Goal: Task Accomplishment & Management: Use online tool/utility

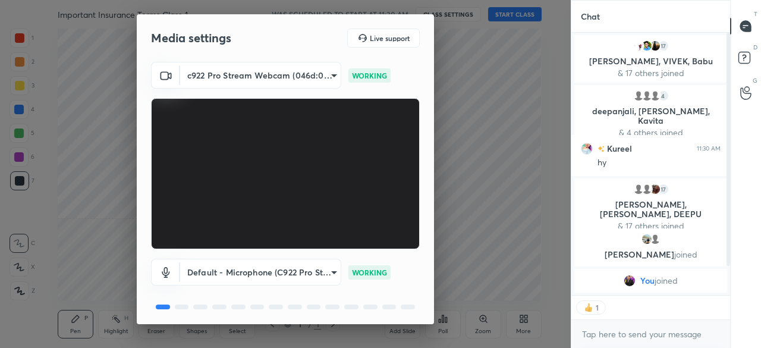
scroll to position [42, 0]
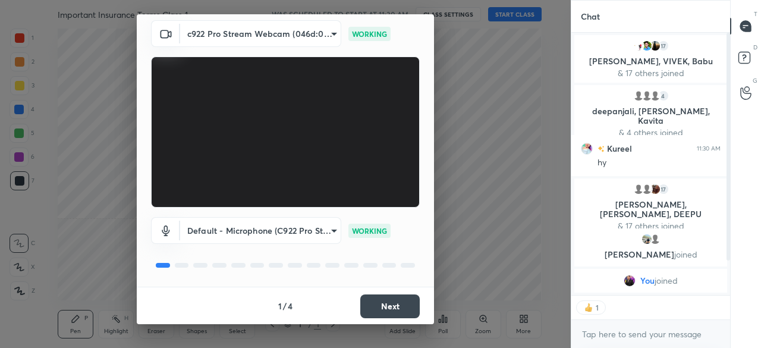
click at [392, 302] on button "Next" at bounding box center [389, 306] width 59 height 24
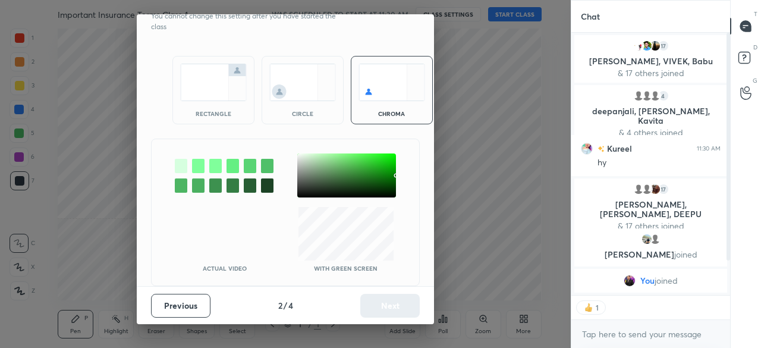
scroll to position [0, 0]
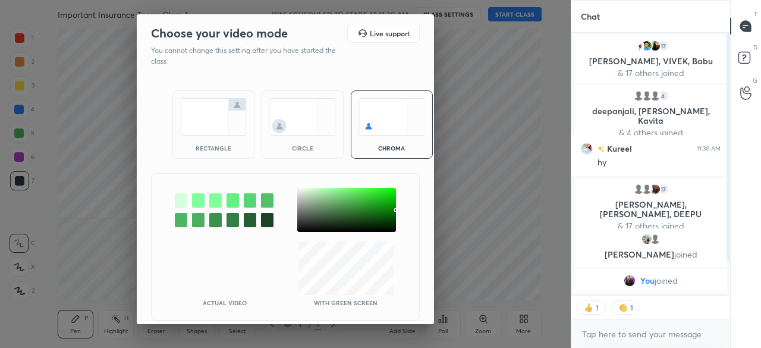
click at [215, 119] on img at bounding box center [213, 116] width 67 height 37
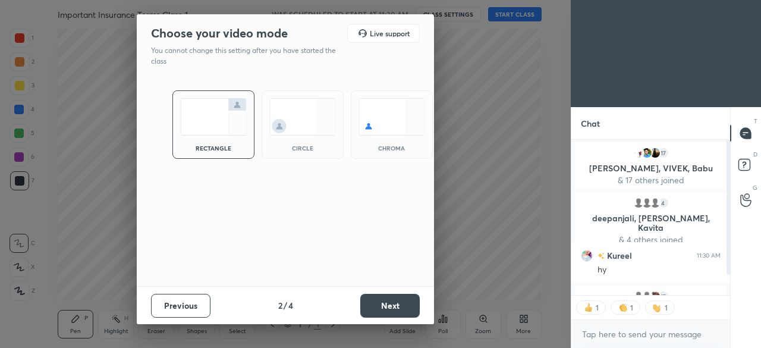
click at [391, 306] on button "Next" at bounding box center [389, 306] width 59 height 24
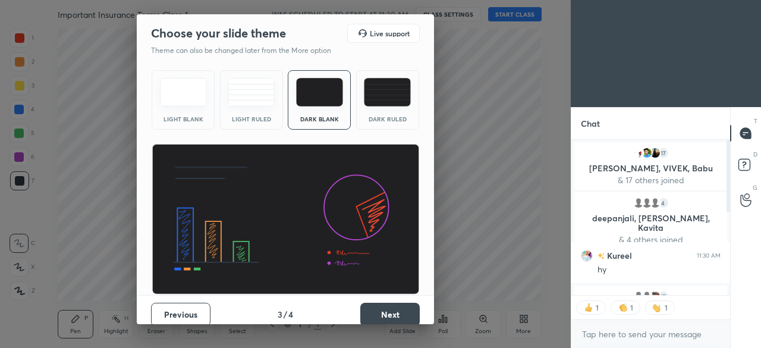
scroll to position [8, 0]
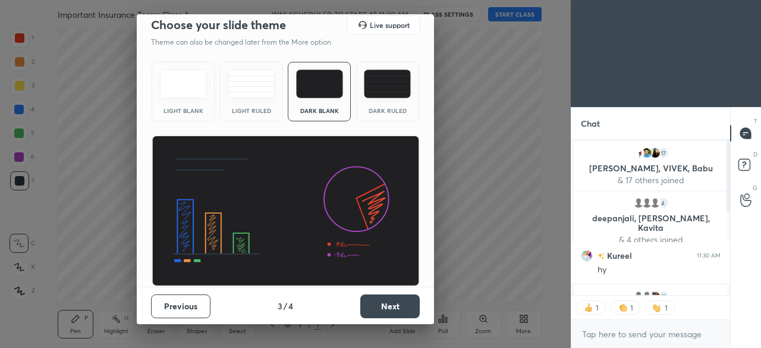
click at [376, 298] on button "Next" at bounding box center [389, 306] width 59 height 24
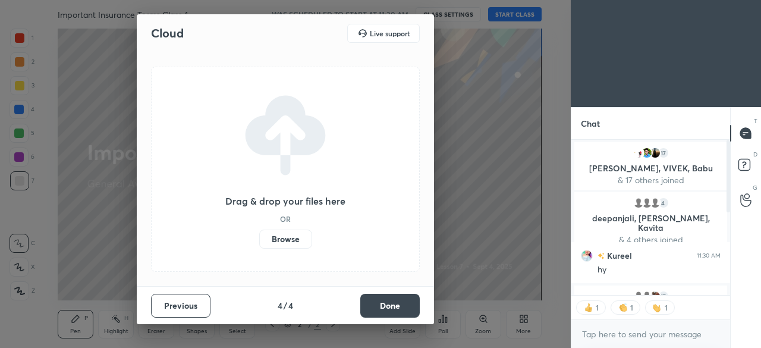
click at [291, 235] on label "Browse" at bounding box center [285, 239] width 53 height 19
click at [259, 235] on input "Browse" at bounding box center [259, 239] width 0 height 19
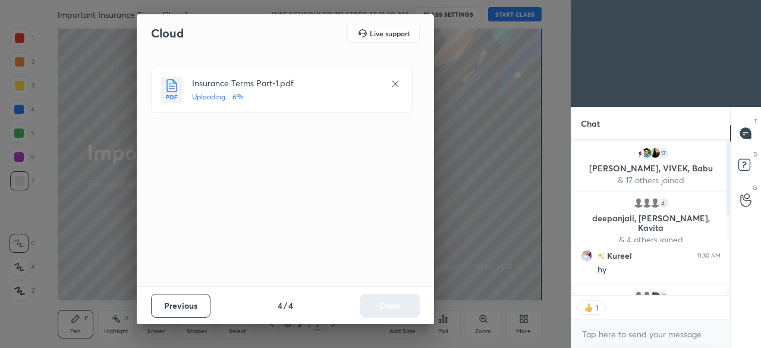
scroll to position [4, 4]
click at [404, 311] on button "Done" at bounding box center [389, 306] width 59 height 24
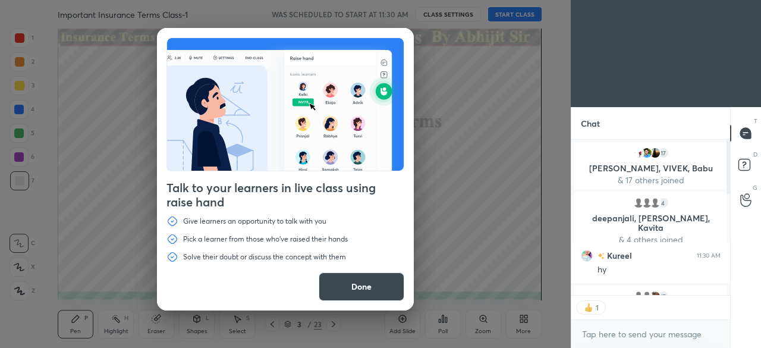
click at [364, 284] on button "Done" at bounding box center [362, 286] width 86 height 29
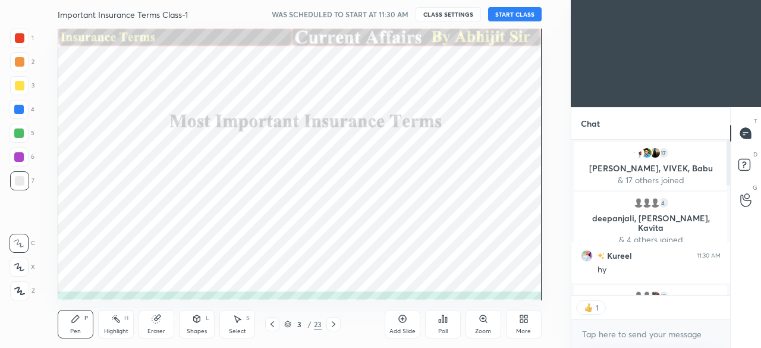
click at [511, 15] on button "START CLASS" at bounding box center [515, 14] width 54 height 14
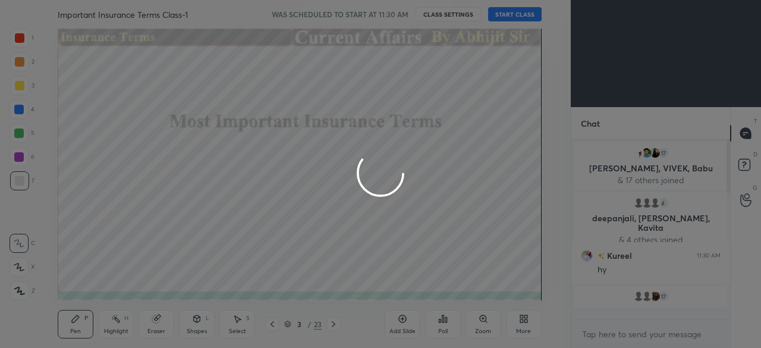
scroll to position [0, 0]
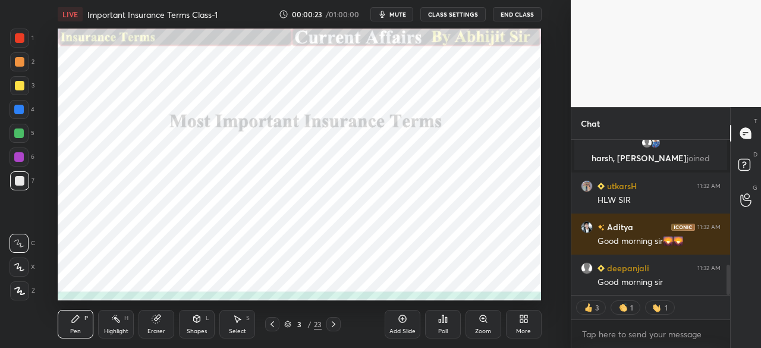
drag, startPoint x: 729, startPoint y: 169, endPoint x: 737, endPoint y: 309, distance: 140.0
click at [737, 309] on div "Chat Gunjan 11:32 AM Good morning [PERSON_NAME], [PERSON_NAME] joined utkarsH 1…" at bounding box center [666, 227] width 190 height 241
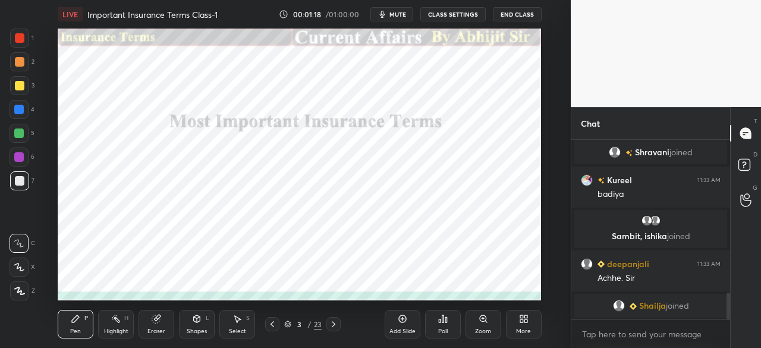
scroll to position [1047, 0]
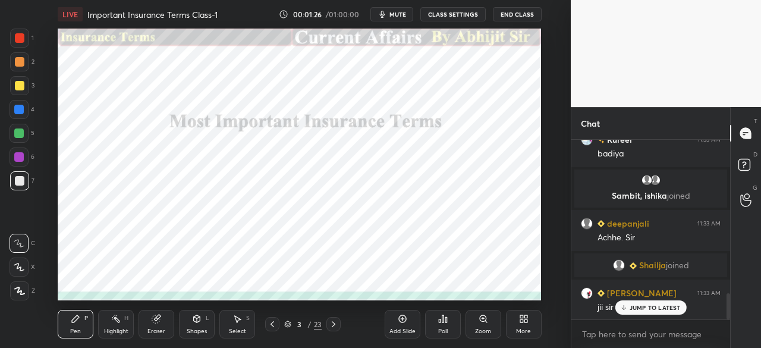
click at [335, 327] on icon at bounding box center [334, 324] width 10 height 10
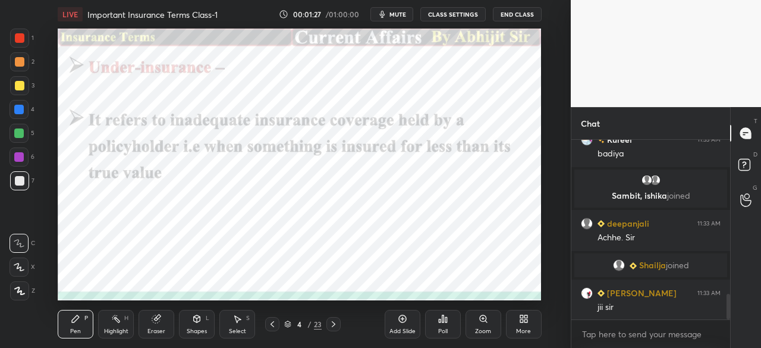
scroll to position [1088, 0]
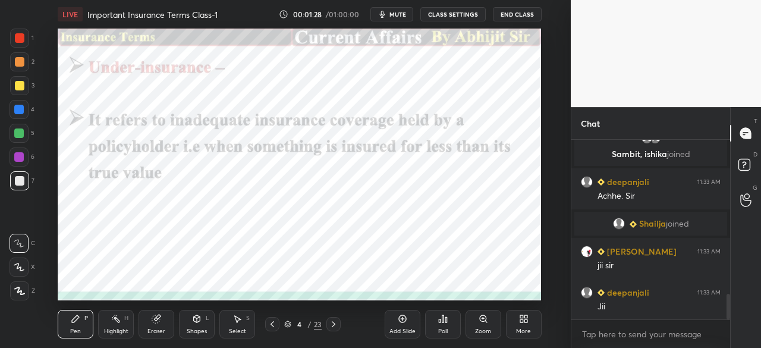
click at [20, 36] on div at bounding box center [20, 38] width 10 height 10
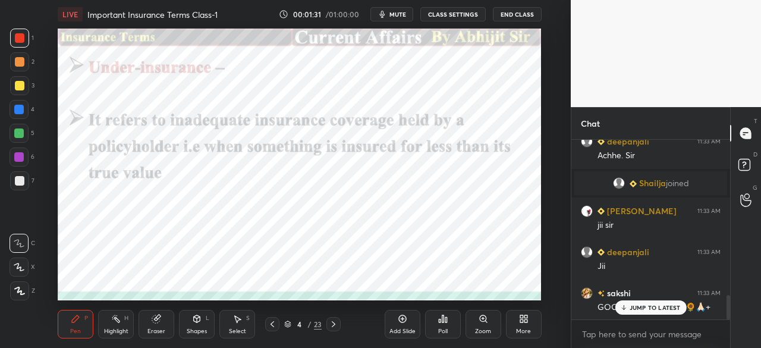
scroll to position [1157, 0]
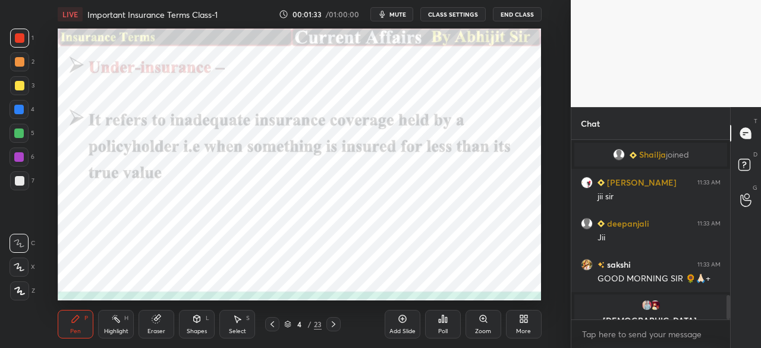
click at [20, 111] on div at bounding box center [19, 110] width 10 height 10
click at [21, 284] on div at bounding box center [19, 290] width 19 height 19
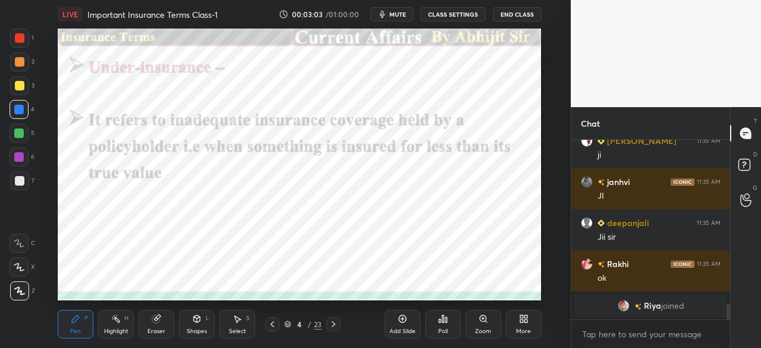
scroll to position [1858, 0]
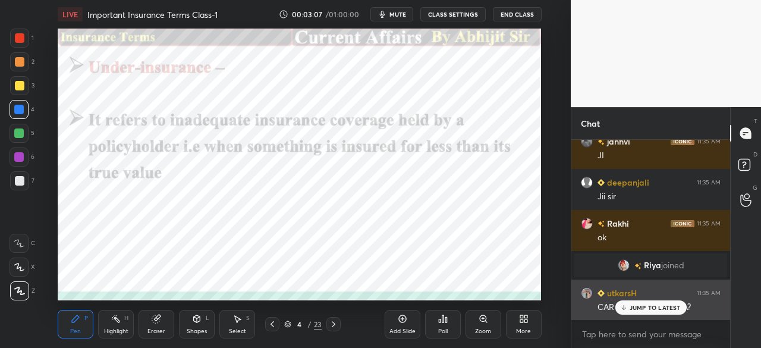
click at [640, 309] on p "JUMP TO LATEST" at bounding box center [655, 307] width 51 height 7
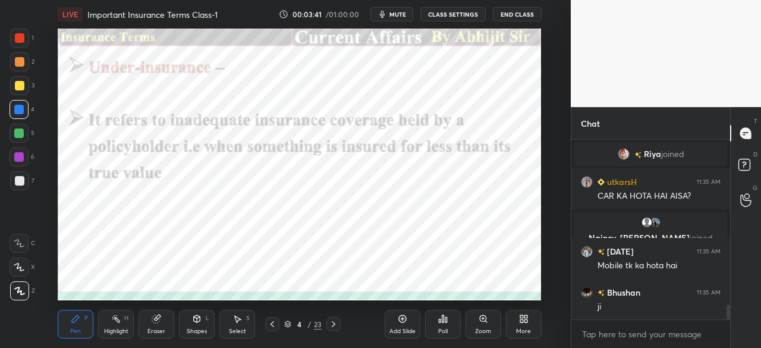
scroll to position [1999, 0]
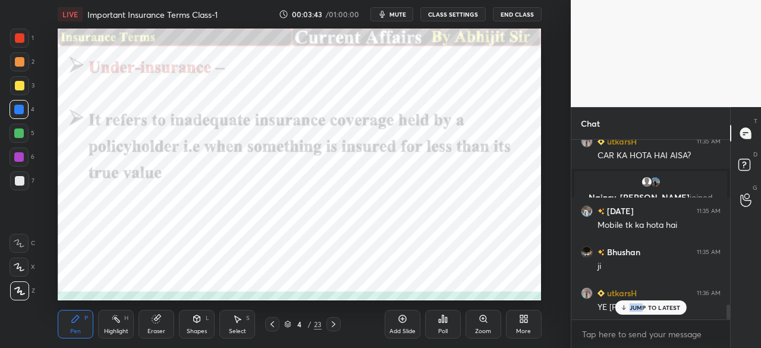
click at [641, 300] on div "Shristi 11:35 AM Good morning [PERSON_NAME] joined Hruti 11:35 AM Ok Panchali 1…" at bounding box center [650, 230] width 159 height 180
click at [335, 323] on icon at bounding box center [334, 324] width 10 height 10
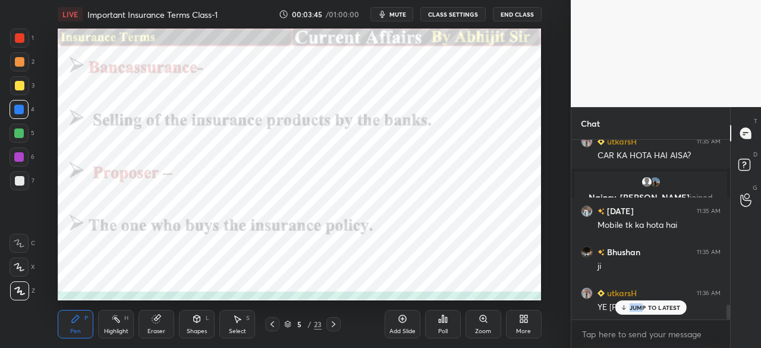
click at [16, 39] on div at bounding box center [20, 38] width 10 height 10
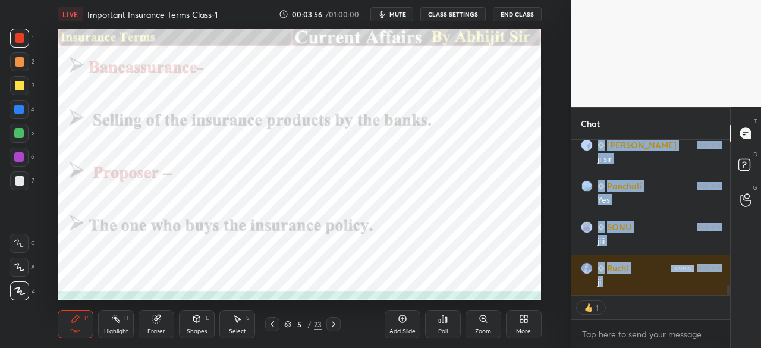
scroll to position [2311, 0]
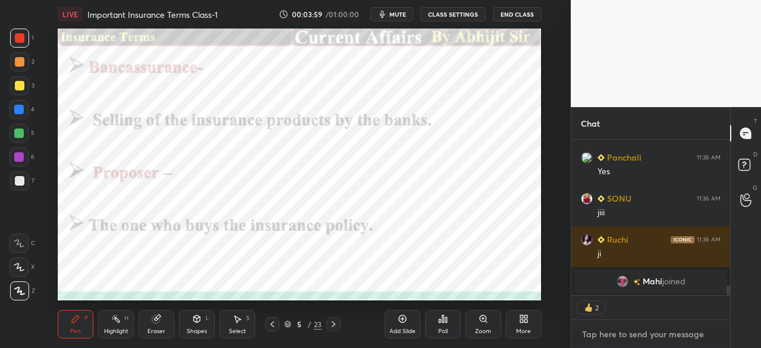
click at [609, 335] on textarea at bounding box center [651, 334] width 140 height 19
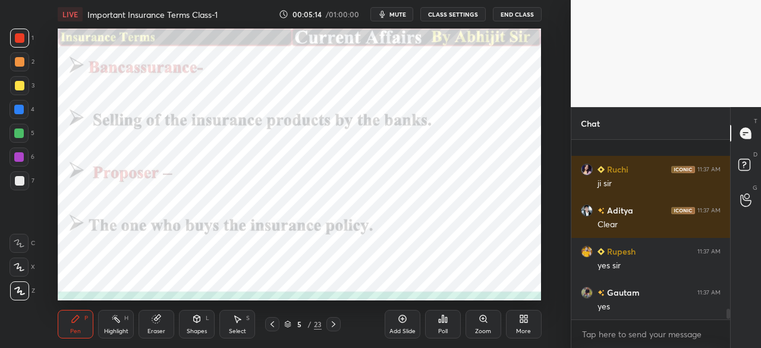
scroll to position [2853, 0]
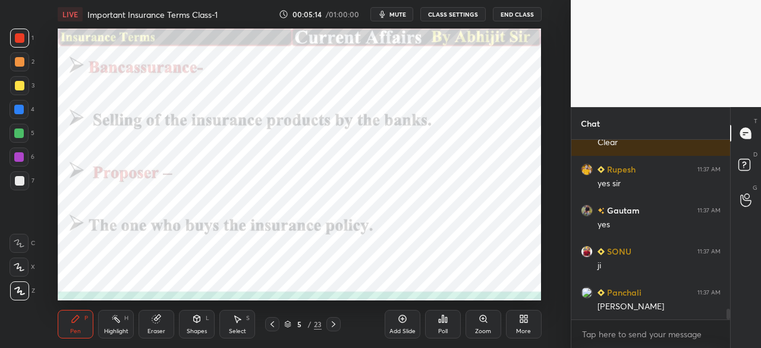
click at [335, 325] on icon at bounding box center [334, 324] width 10 height 10
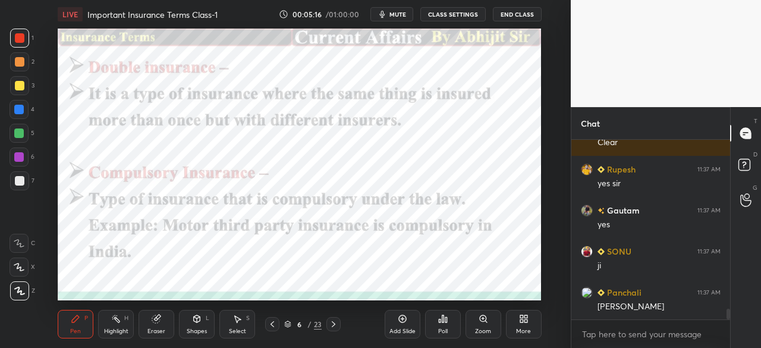
click at [18, 109] on div at bounding box center [19, 110] width 10 height 10
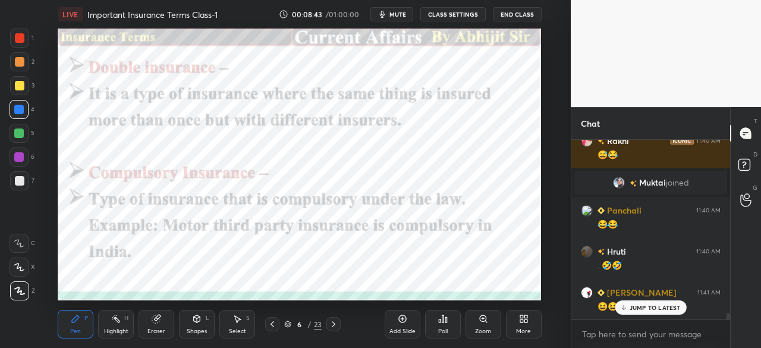
scroll to position [4804, 0]
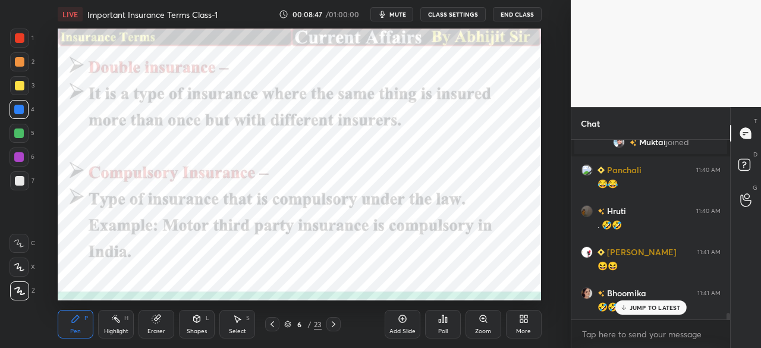
click at [337, 319] on icon at bounding box center [334, 324] width 10 height 10
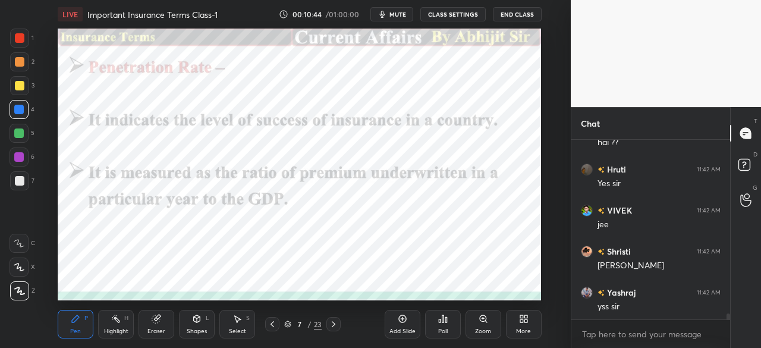
scroll to position [5055, 0]
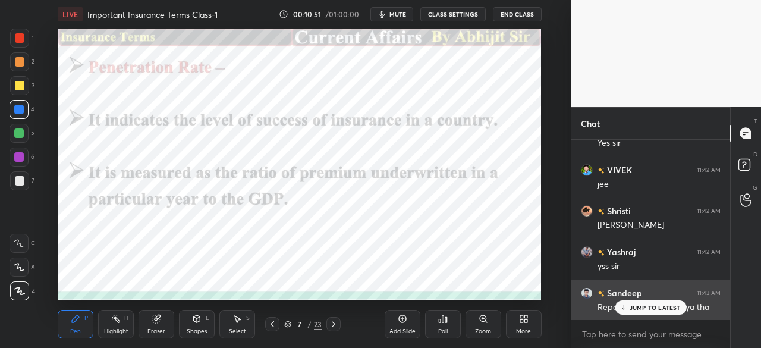
click at [661, 307] on p "JUMP TO LATEST" at bounding box center [655, 307] width 51 height 7
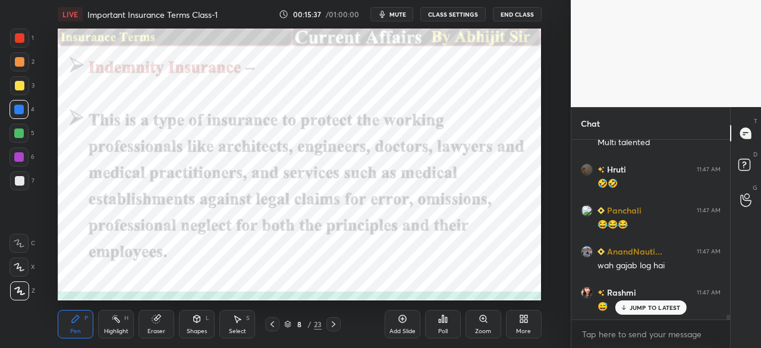
scroll to position [6995, 0]
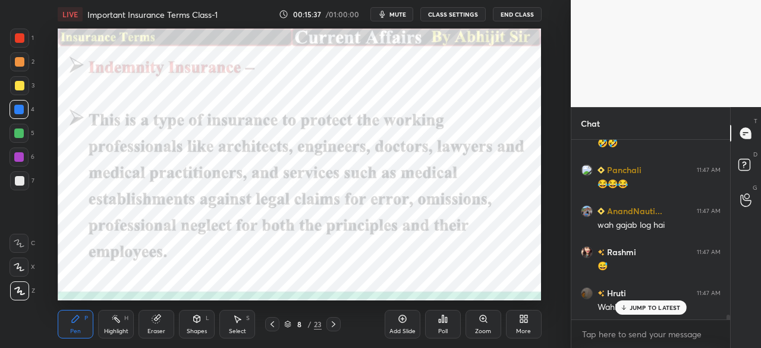
click at [340, 326] on div at bounding box center [333, 324] width 14 height 14
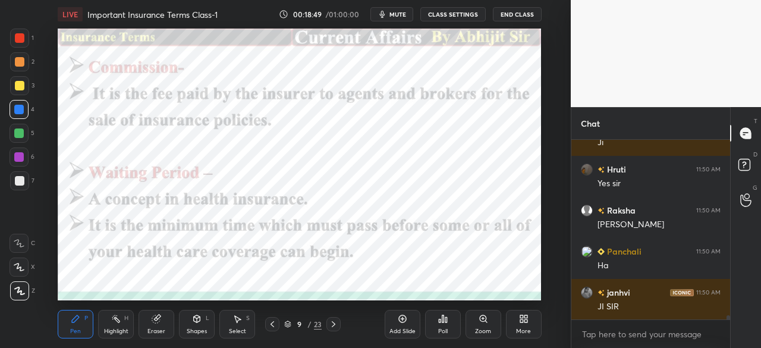
scroll to position [8101, 0]
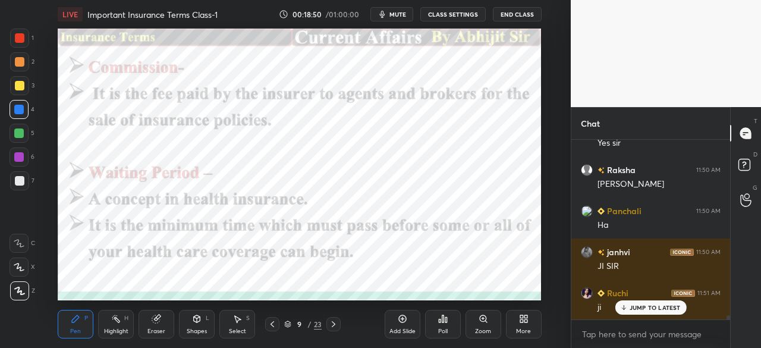
click at [334, 328] on icon at bounding box center [334, 324] width 10 height 10
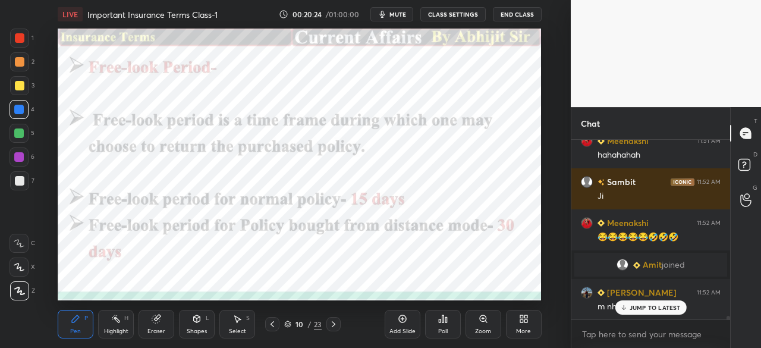
scroll to position [8622, 0]
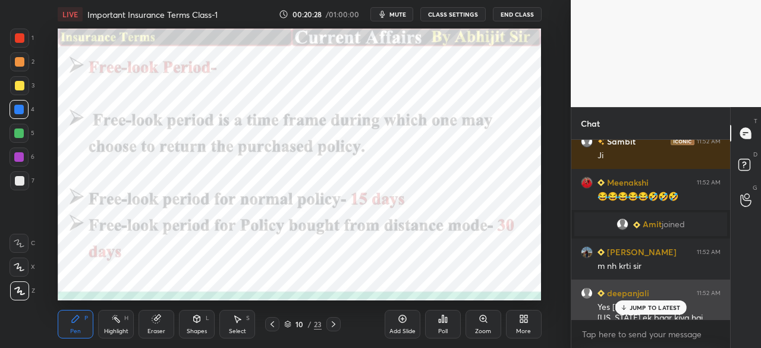
click at [638, 309] on p "JUMP TO LATEST" at bounding box center [655, 307] width 51 height 7
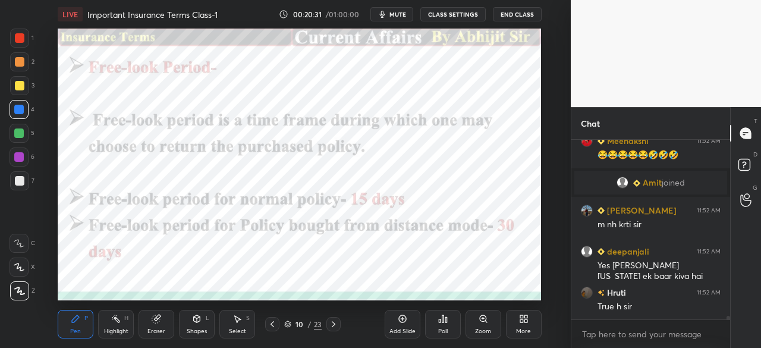
scroll to position [8715, 0]
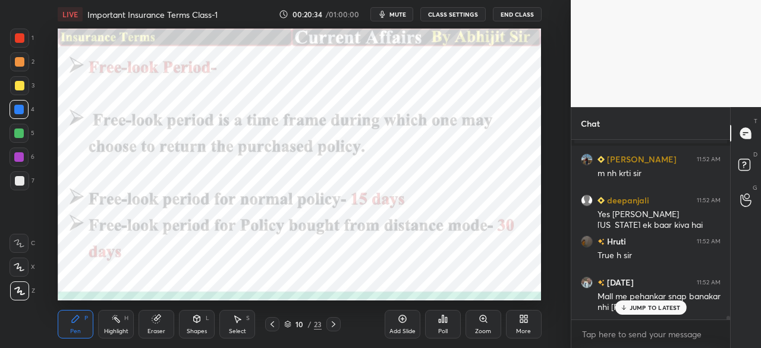
drag, startPoint x: 639, startPoint y: 305, endPoint x: 570, endPoint y: 297, distance: 69.5
click at [638, 305] on p "JUMP TO LATEST" at bounding box center [655, 307] width 51 height 7
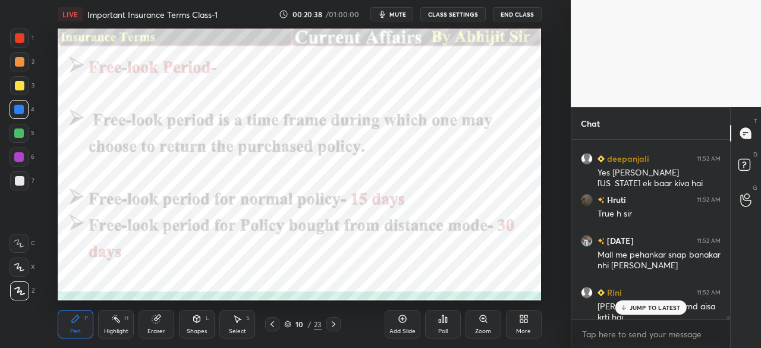
scroll to position [8797, 0]
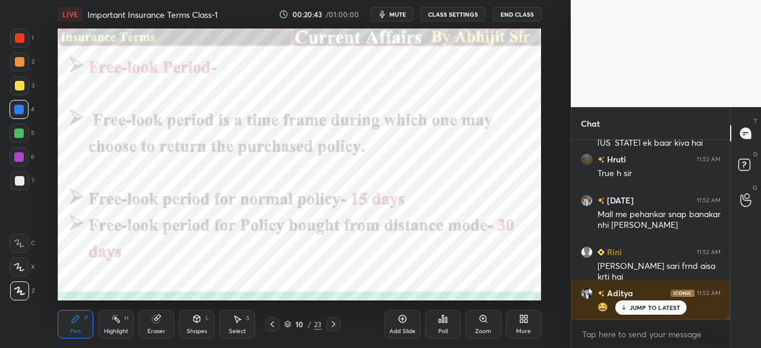
click at [335, 328] on icon at bounding box center [334, 324] width 10 height 10
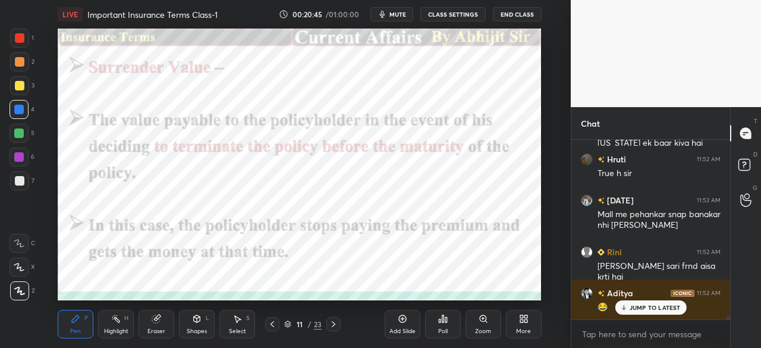
click at [21, 38] on div at bounding box center [20, 38] width 10 height 10
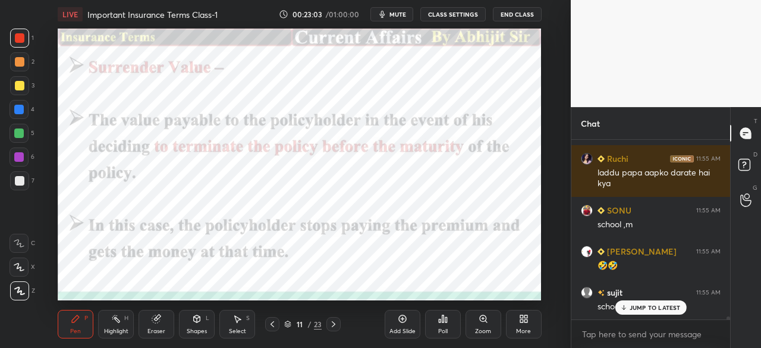
scroll to position [10406, 0]
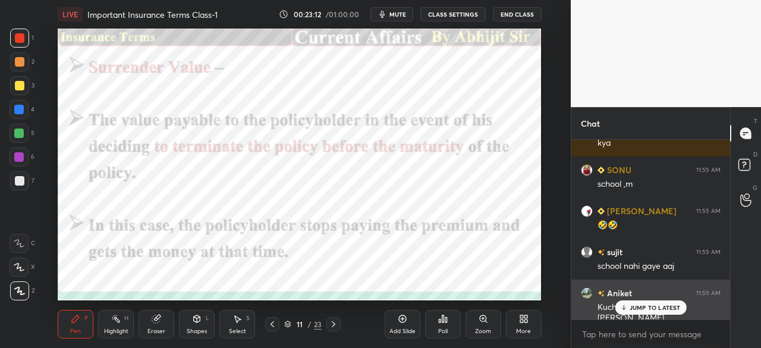
drag, startPoint x: 634, startPoint y: 306, endPoint x: 628, endPoint y: 307, distance: 6.6
click at [633, 307] on p "JUMP TO LATEST" at bounding box center [655, 307] width 51 height 7
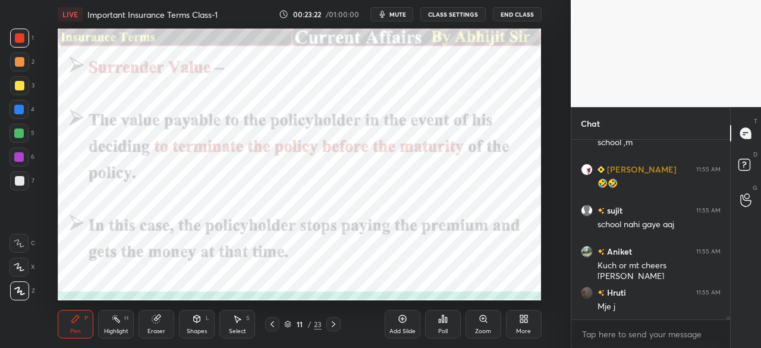
scroll to position [10488, 0]
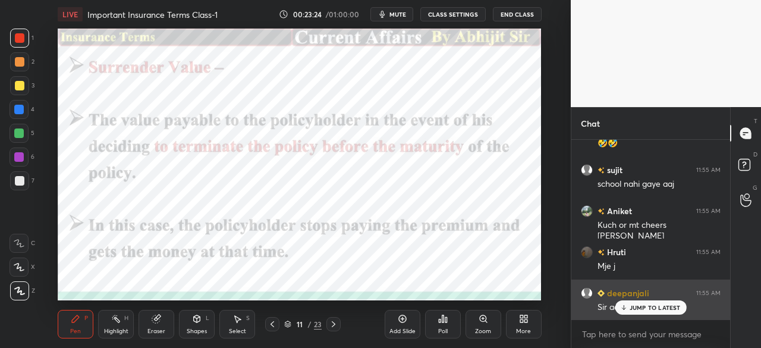
drag, startPoint x: 636, startPoint y: 307, endPoint x: 599, endPoint y: 313, distance: 37.9
click at [635, 307] on p "JUMP TO LATEST" at bounding box center [655, 307] width 51 height 7
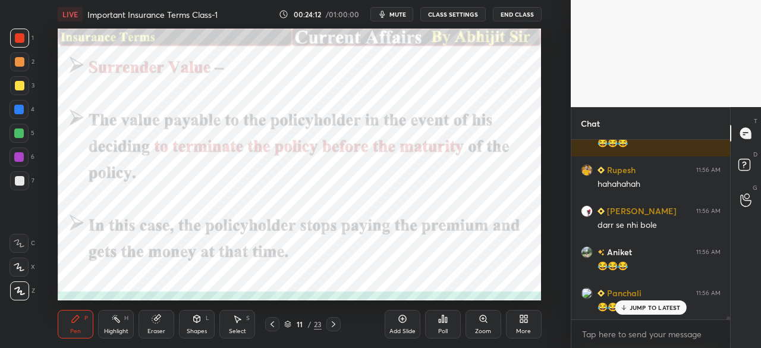
scroll to position [11659, 0]
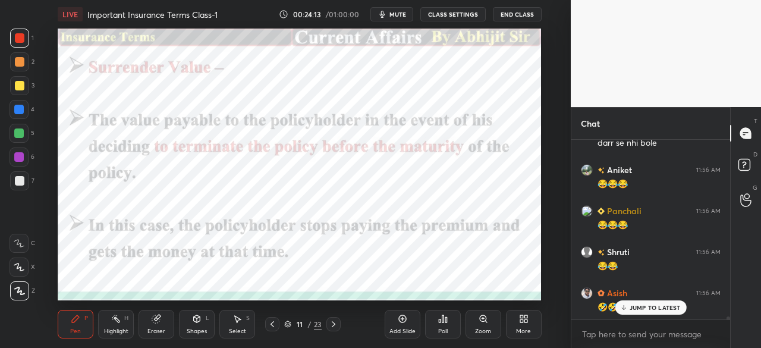
click at [16, 112] on div at bounding box center [19, 110] width 10 height 10
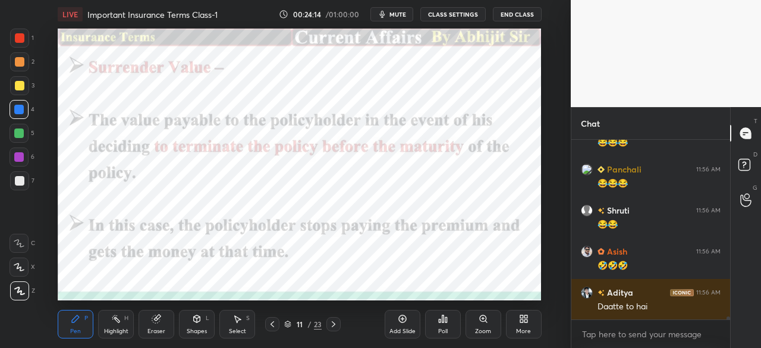
click at [17, 286] on div at bounding box center [19, 290] width 19 height 19
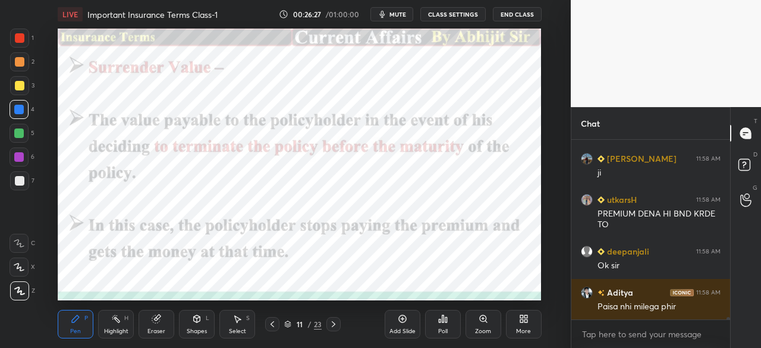
scroll to position [12601, 0]
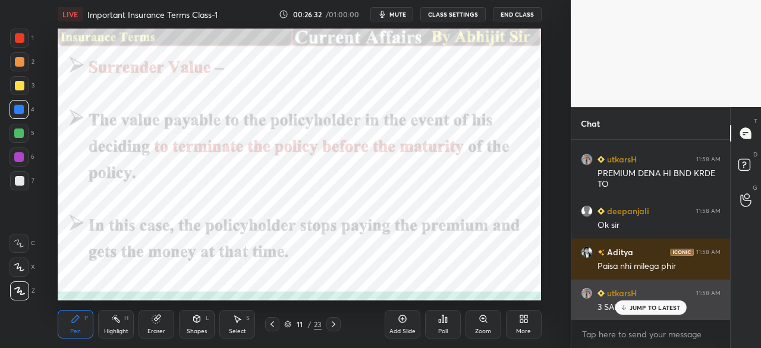
click at [633, 310] on p "JUMP TO LATEST" at bounding box center [655, 307] width 51 height 7
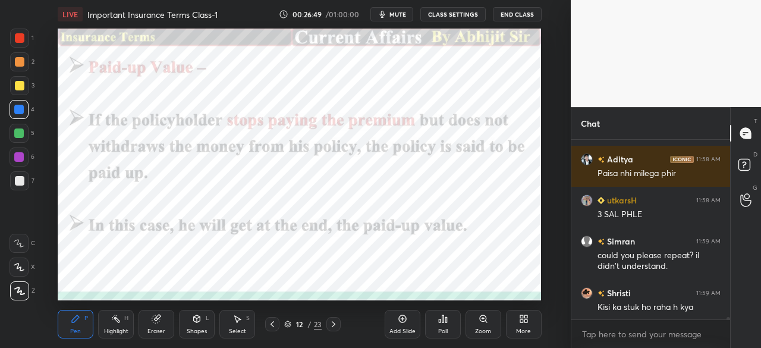
scroll to position [12735, 0]
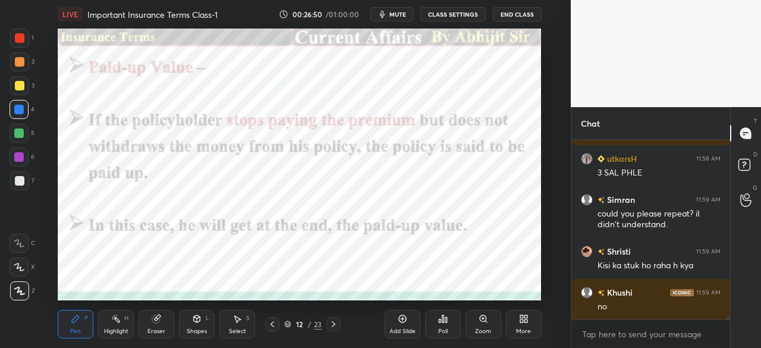
click at [274, 325] on icon at bounding box center [273, 324] width 10 height 10
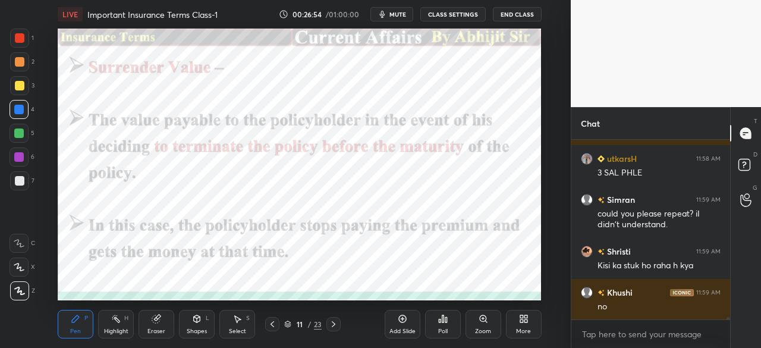
scroll to position [12775, 0]
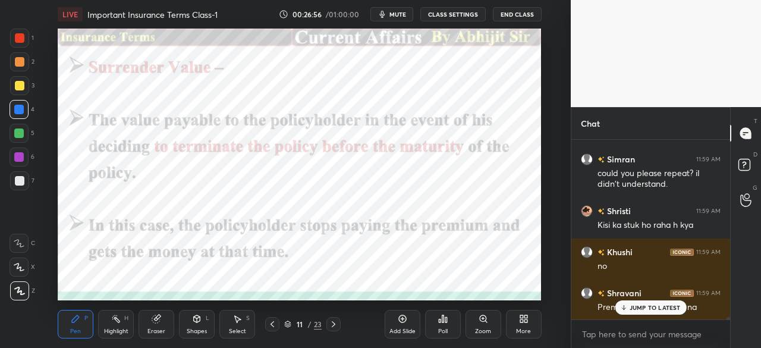
click at [628, 309] on div "JUMP TO LATEST" at bounding box center [650, 307] width 71 height 14
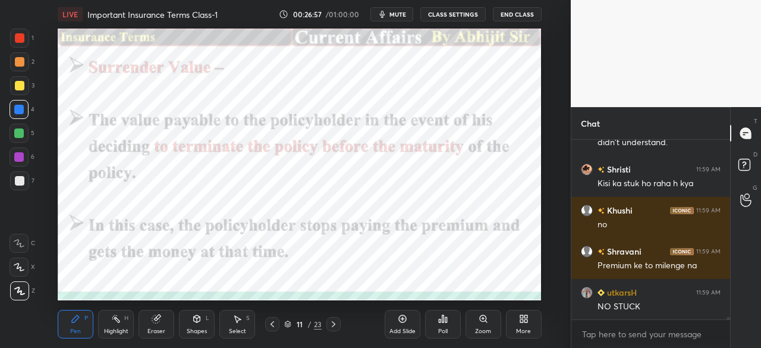
scroll to position [12857, 0]
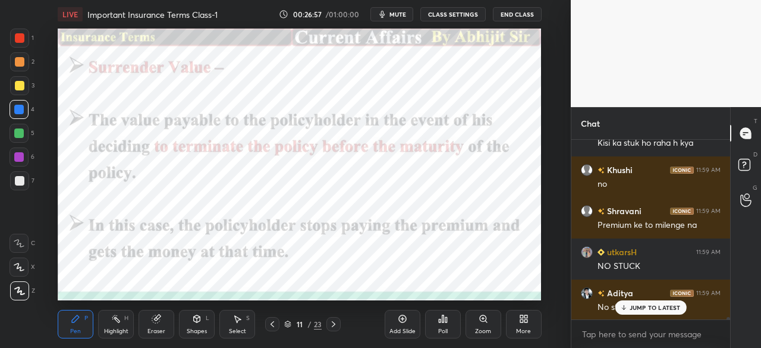
click at [400, 323] on div "Add Slide" at bounding box center [403, 324] width 36 height 29
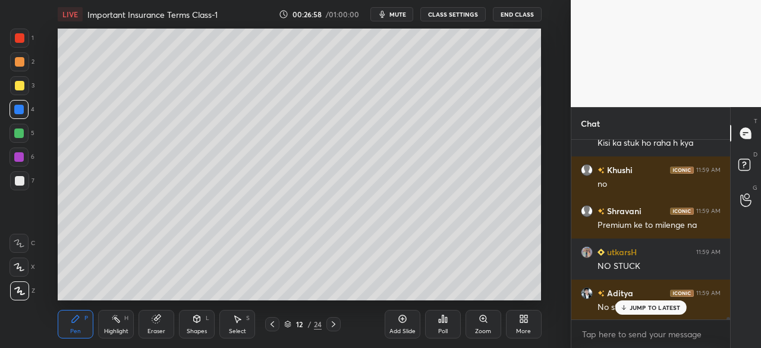
click at [22, 87] on div at bounding box center [20, 86] width 10 height 10
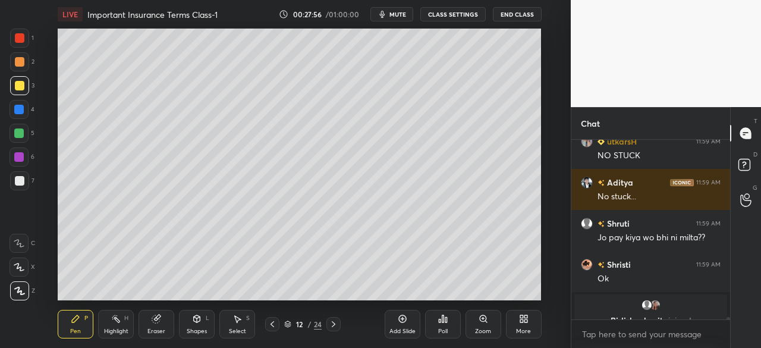
scroll to position [13010, 0]
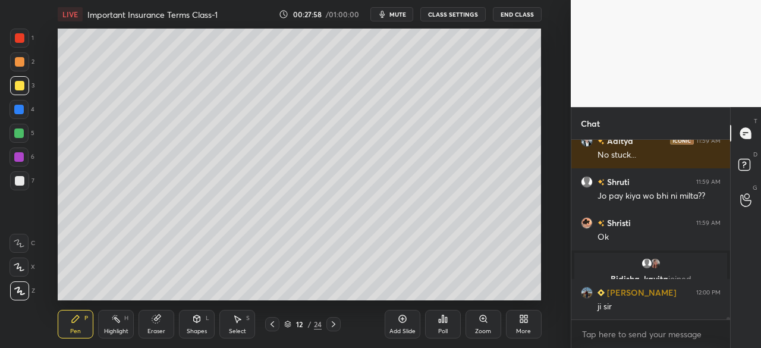
click at [335, 331] on div at bounding box center [333, 324] width 14 height 14
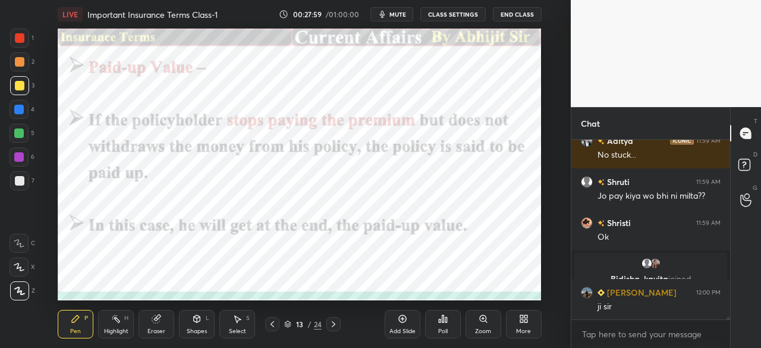
click at [21, 36] on div at bounding box center [20, 38] width 10 height 10
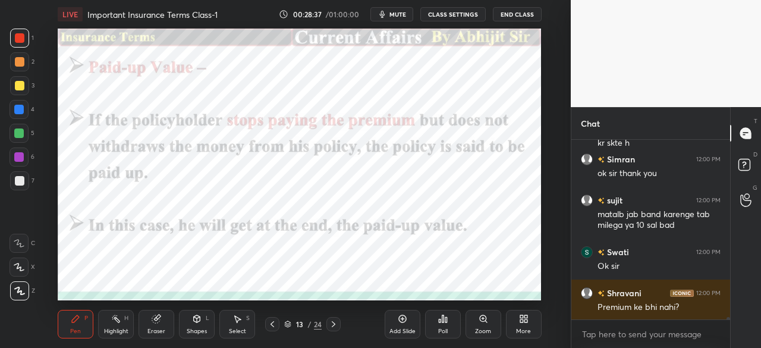
scroll to position [13277, 0]
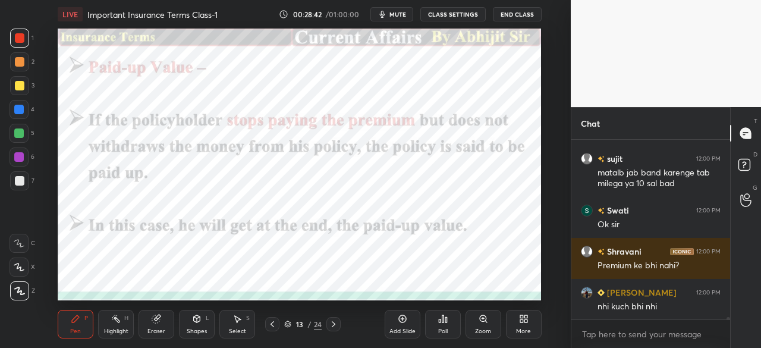
click at [406, 326] on div "Add Slide" at bounding box center [403, 324] width 36 height 29
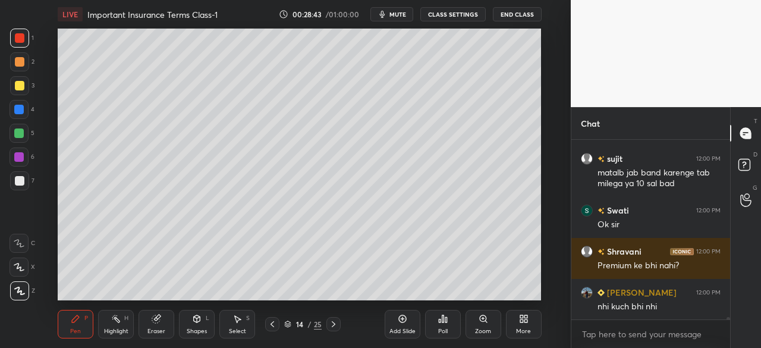
click at [19, 110] on div at bounding box center [19, 110] width 10 height 10
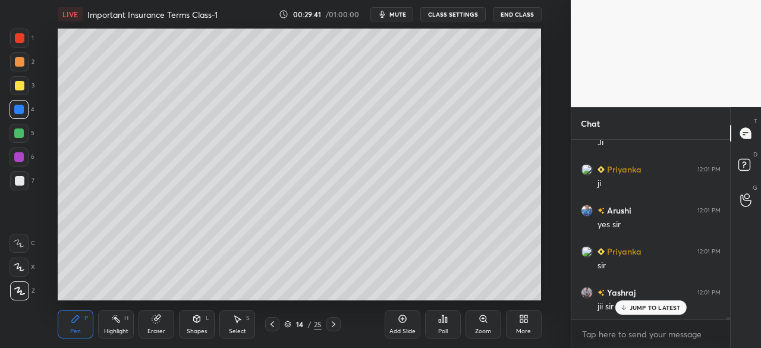
scroll to position [13810, 0]
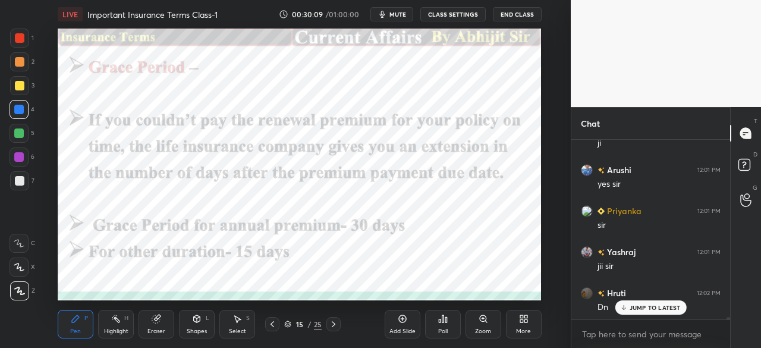
click at [19, 39] on div at bounding box center [20, 38] width 10 height 10
click at [406, 331] on div "Add Slide" at bounding box center [402, 331] width 26 height 6
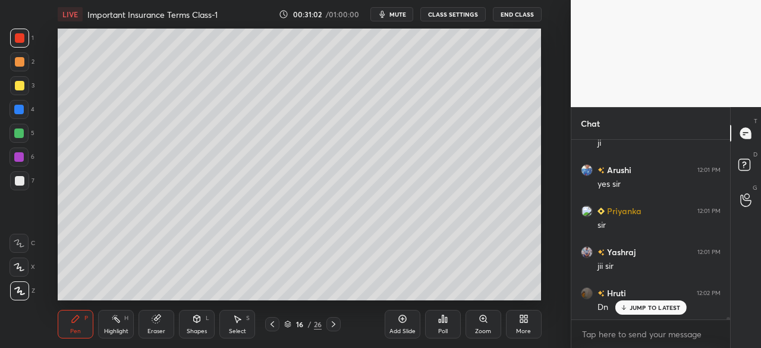
click at [17, 87] on div at bounding box center [20, 86] width 10 height 10
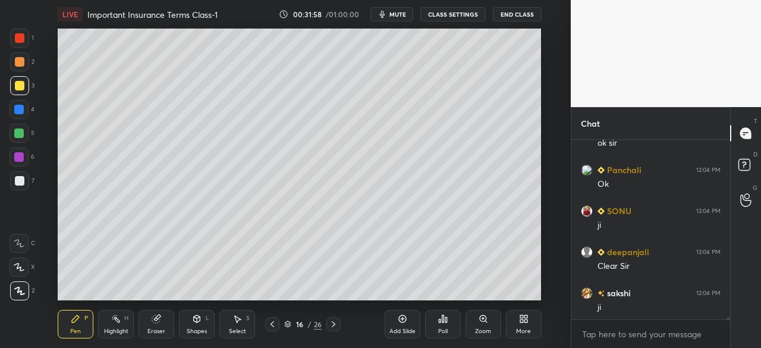
scroll to position [14437, 0]
click at [338, 326] on icon at bounding box center [334, 324] width 10 height 10
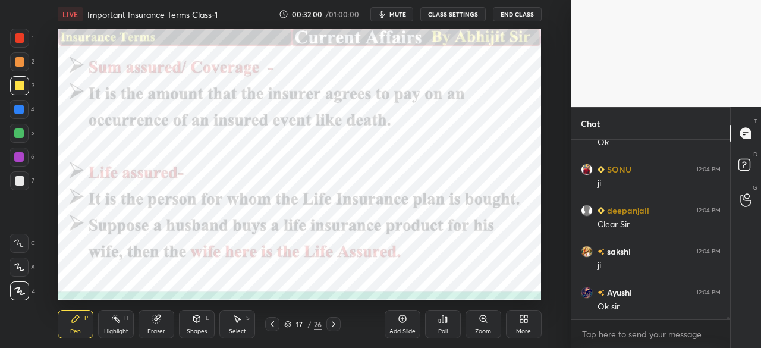
click at [20, 34] on div at bounding box center [20, 38] width 10 height 10
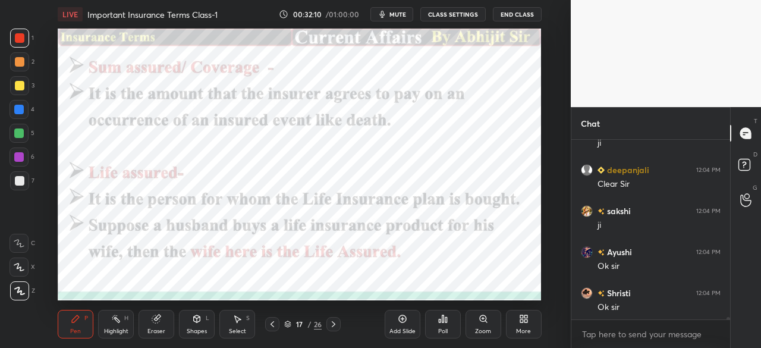
scroll to position [14519, 0]
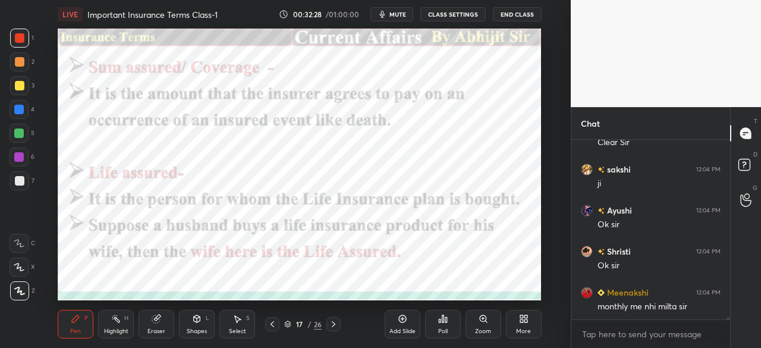
click at [271, 326] on icon at bounding box center [273, 324] width 10 height 10
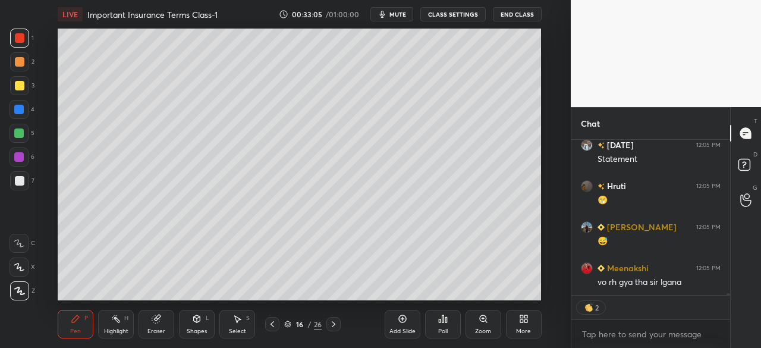
scroll to position [15007, 0]
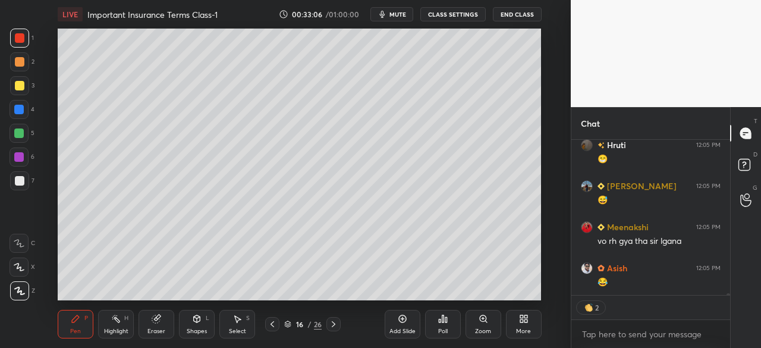
click at [274, 325] on icon at bounding box center [273, 324] width 10 height 10
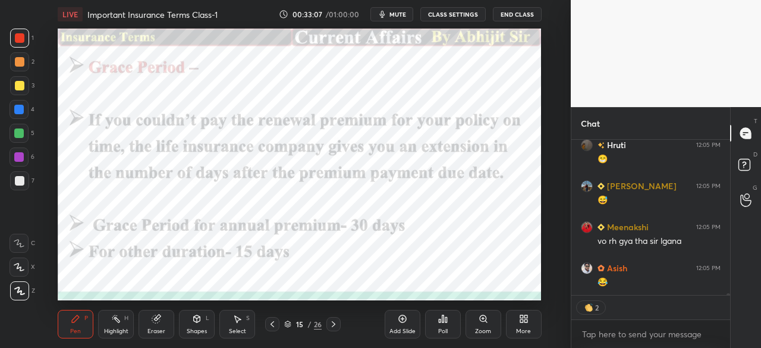
click at [277, 325] on div at bounding box center [272, 324] width 14 height 14
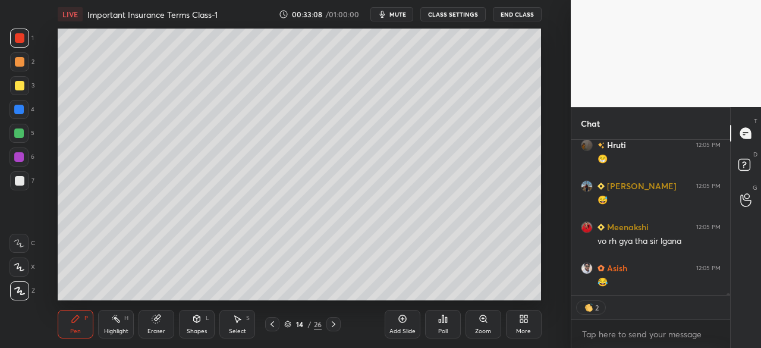
click at [273, 326] on icon at bounding box center [273, 324] width 10 height 10
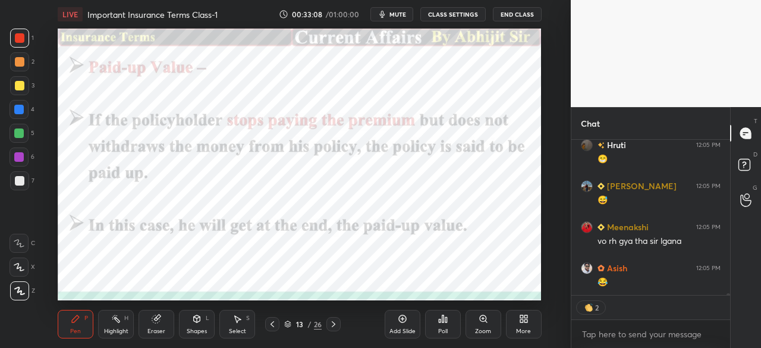
click at [273, 323] on icon at bounding box center [273, 324] width 10 height 10
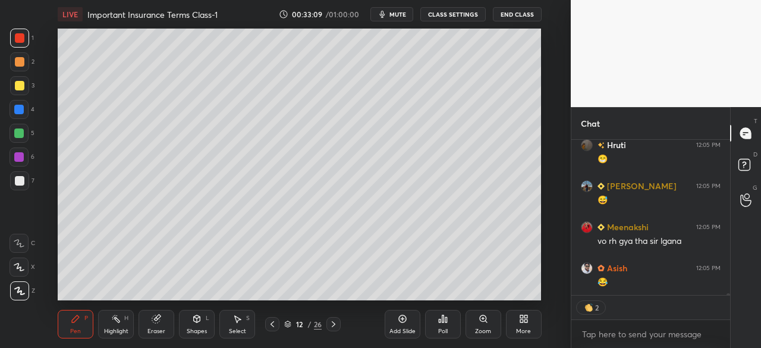
scroll to position [15048, 0]
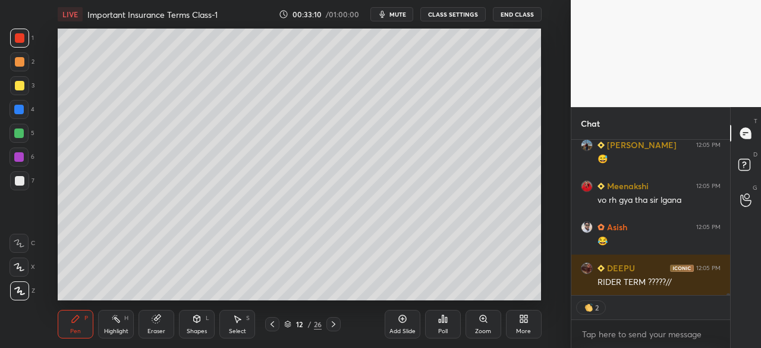
click at [333, 322] on icon at bounding box center [334, 324] width 10 height 10
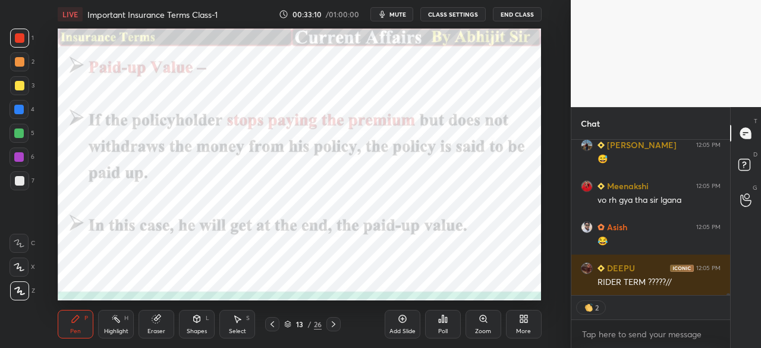
click at [335, 322] on icon at bounding box center [334, 324] width 10 height 10
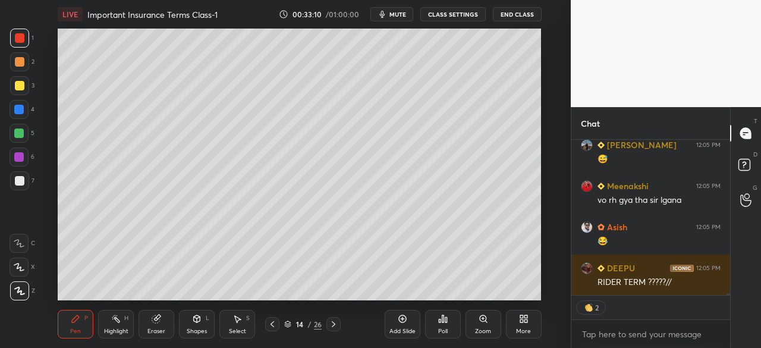
click at [335, 323] on icon at bounding box center [334, 324] width 10 height 10
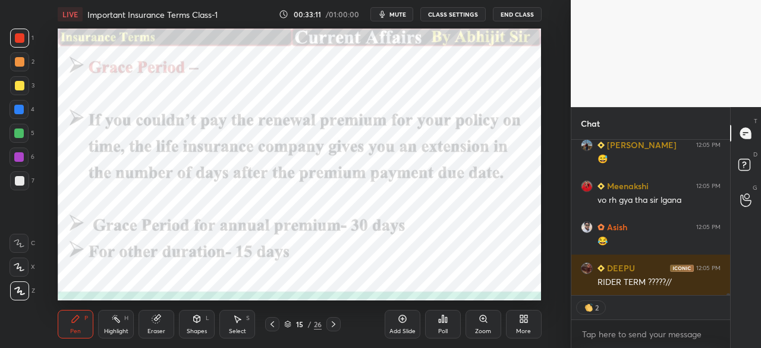
click at [334, 322] on icon at bounding box center [334, 324] width 10 height 10
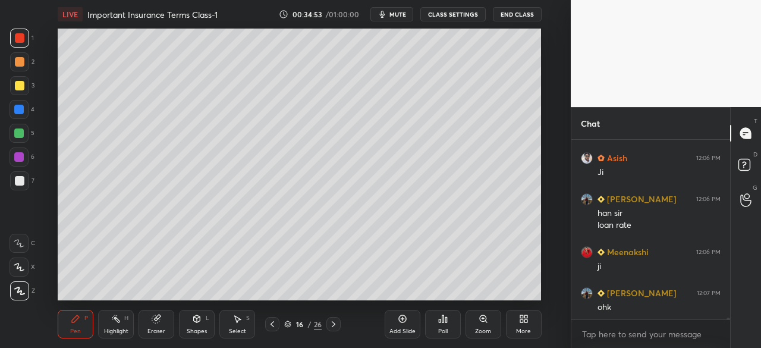
scroll to position [15474, 0]
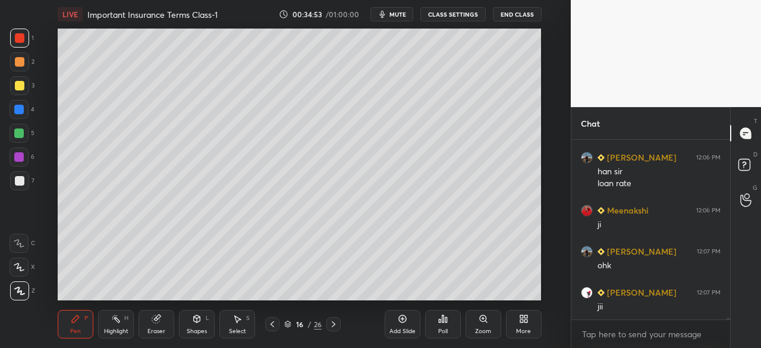
click at [274, 323] on icon at bounding box center [273, 324] width 10 height 10
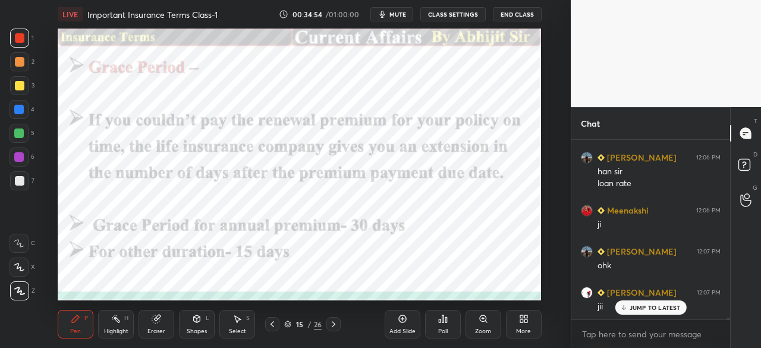
scroll to position [15514, 0]
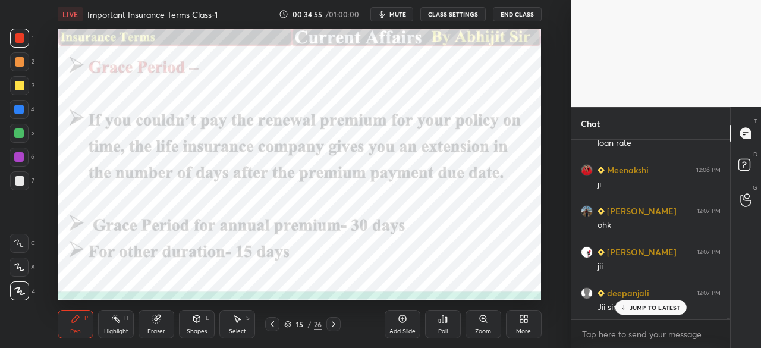
click at [330, 322] on icon at bounding box center [334, 324] width 10 height 10
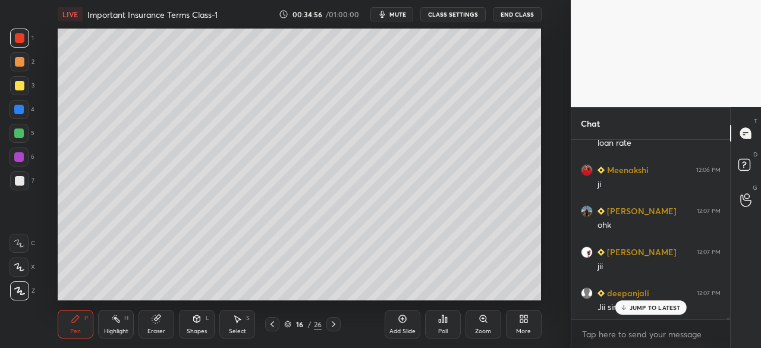
click at [334, 321] on icon at bounding box center [334, 324] width 10 height 10
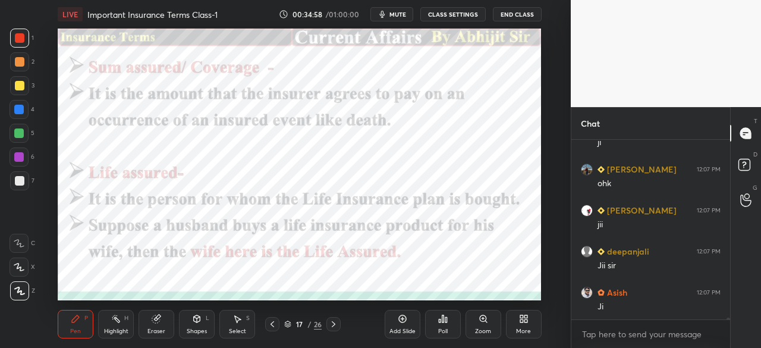
scroll to position [15585, 0]
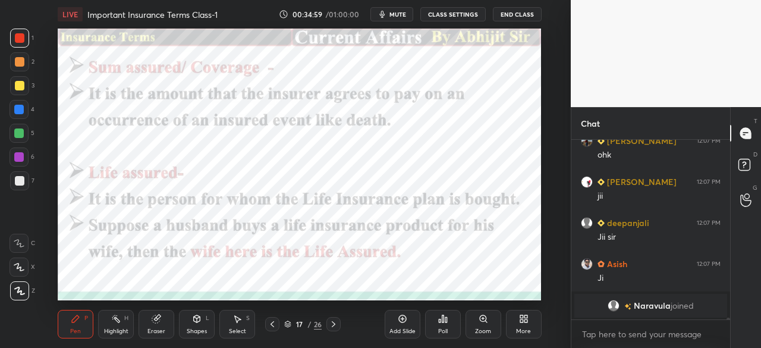
click at [18, 109] on div at bounding box center [19, 110] width 10 height 10
click at [399, 323] on div "Add Slide" at bounding box center [403, 324] width 36 height 29
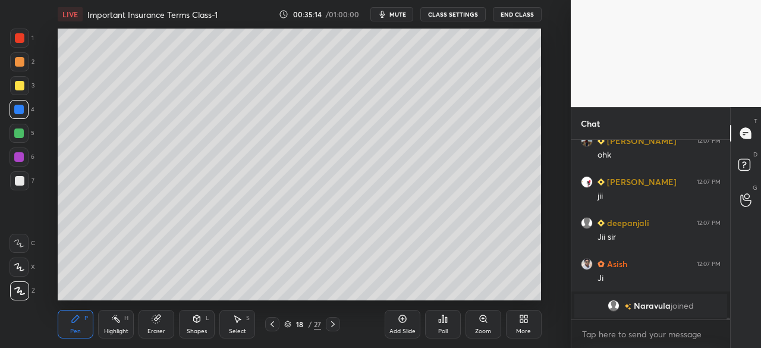
click at [19, 86] on div at bounding box center [20, 86] width 10 height 10
drag, startPoint x: 274, startPoint y: 324, endPoint x: 269, endPoint y: 314, distance: 11.2
click at [274, 323] on icon at bounding box center [273, 324] width 10 height 10
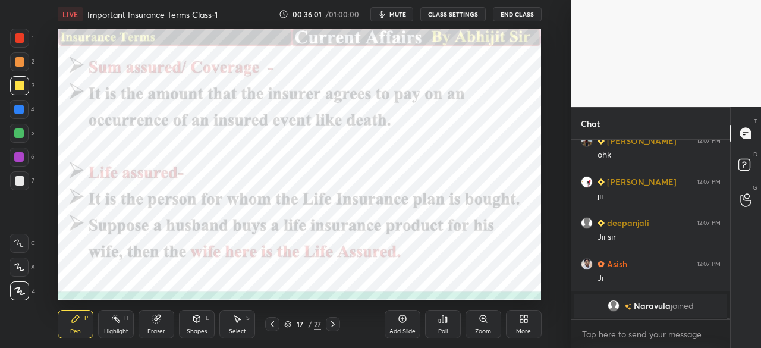
click at [335, 328] on icon at bounding box center [333, 324] width 10 height 10
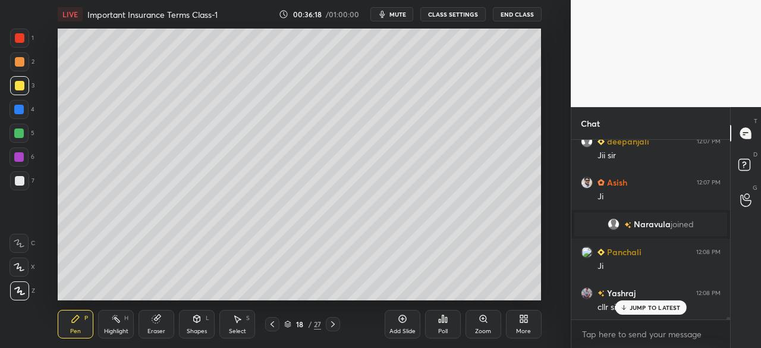
scroll to position [13460, 0]
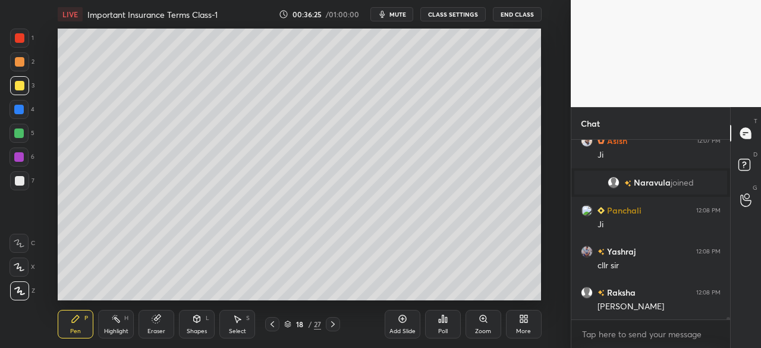
click at [274, 323] on icon at bounding box center [273, 324] width 10 height 10
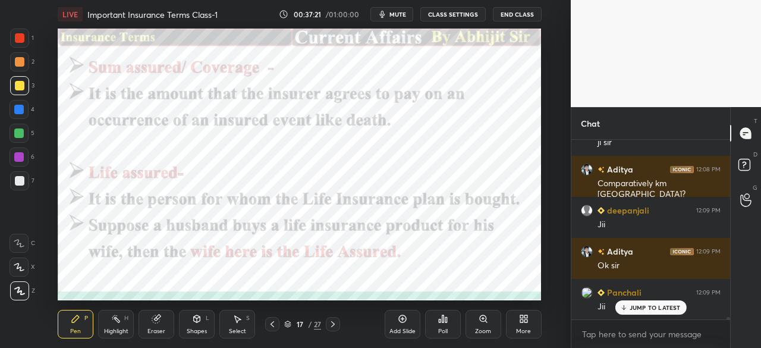
scroll to position [13993, 0]
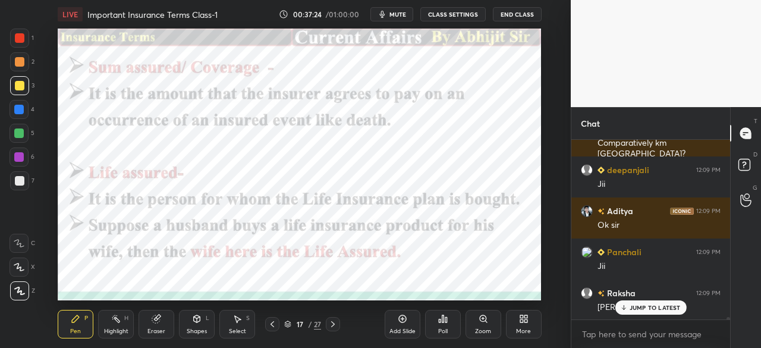
drag, startPoint x: 19, startPoint y: 30, endPoint x: 25, endPoint y: 68, distance: 37.9
click at [18, 33] on div at bounding box center [19, 38] width 19 height 19
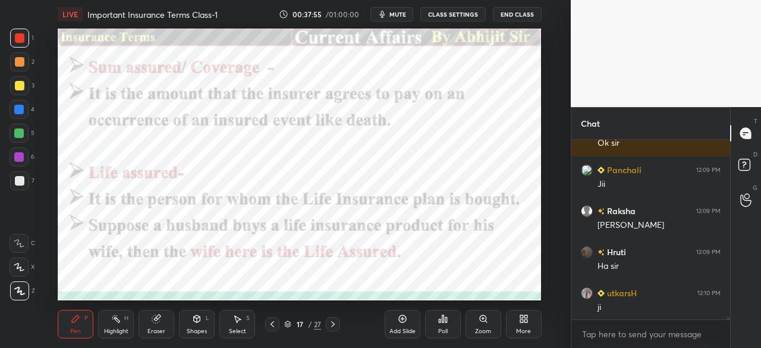
scroll to position [14117, 0]
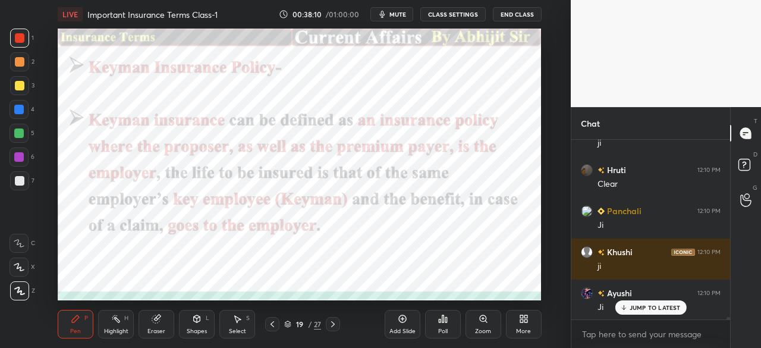
click at [18, 105] on div at bounding box center [19, 110] width 10 height 10
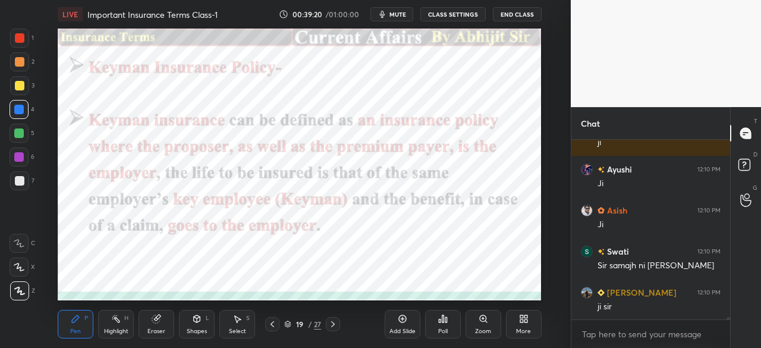
scroll to position [14404, 0]
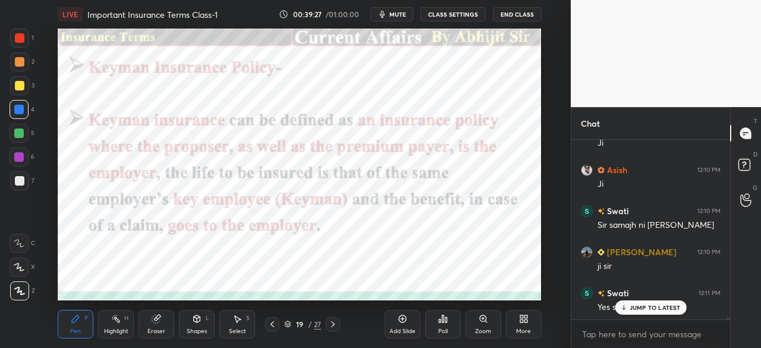
click at [399, 322] on icon at bounding box center [403, 319] width 10 height 10
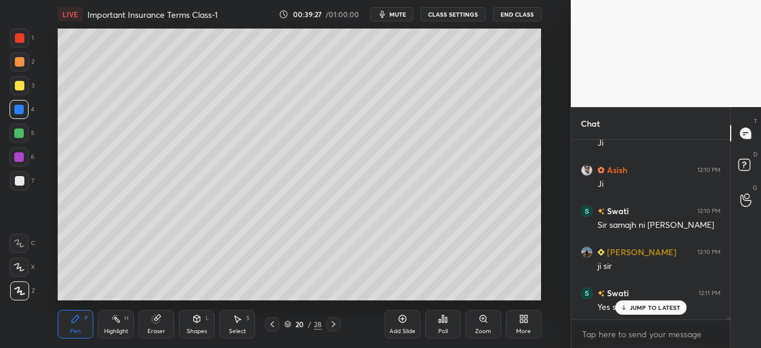
click at [17, 86] on div at bounding box center [20, 86] width 10 height 10
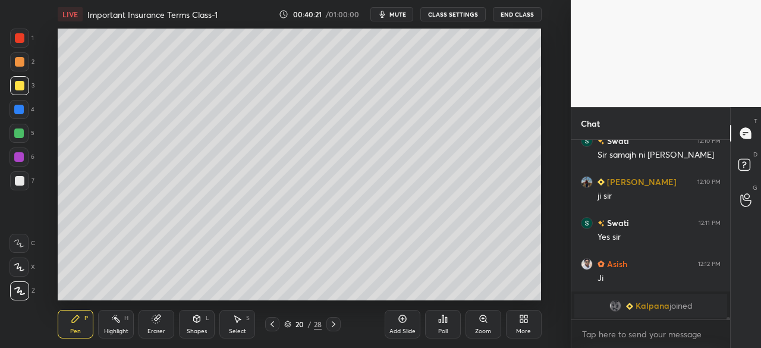
scroll to position [14223, 0]
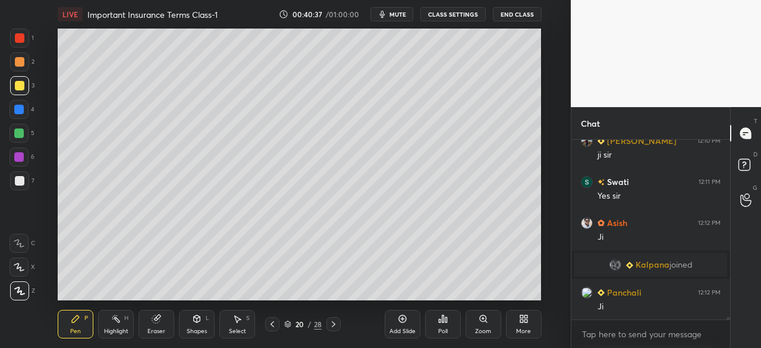
click at [272, 322] on icon at bounding box center [273, 324] width 4 height 6
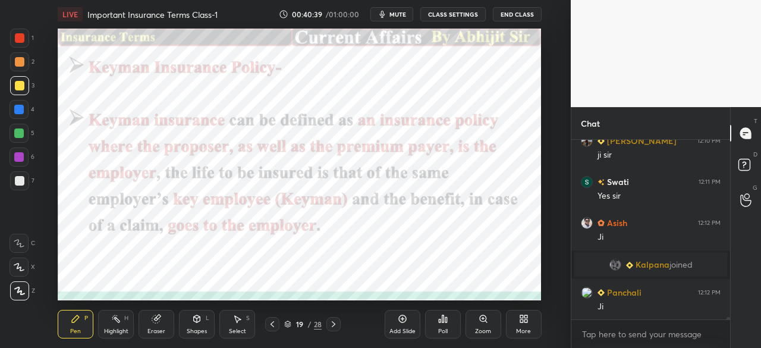
click at [17, 111] on div at bounding box center [19, 110] width 10 height 10
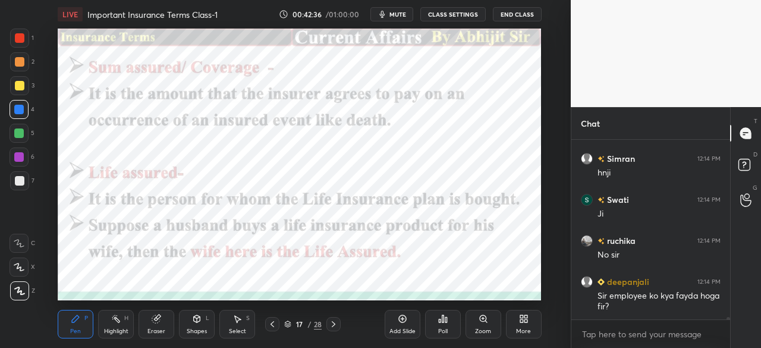
scroll to position [15106, 0]
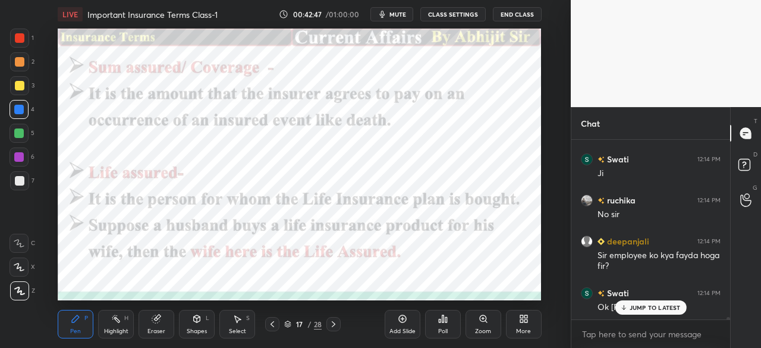
drag, startPoint x: 403, startPoint y: 328, endPoint x: 391, endPoint y: 312, distance: 19.1
click at [403, 328] on div "Add Slide" at bounding box center [402, 331] width 26 height 6
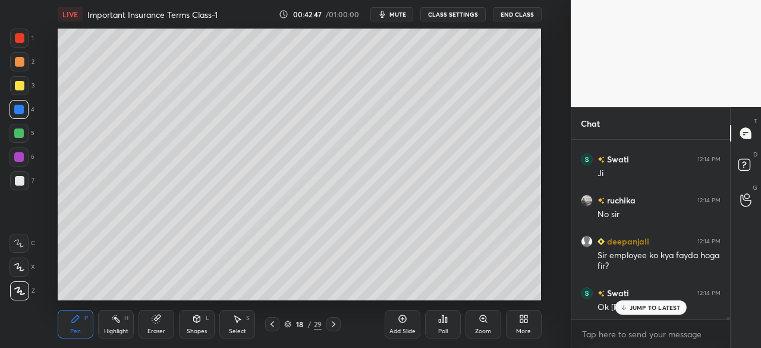
click at [23, 89] on div at bounding box center [20, 86] width 10 height 10
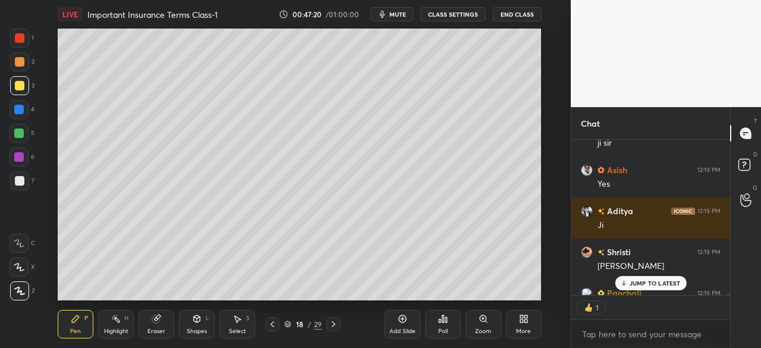
scroll to position [152, 155]
click at [271, 325] on icon at bounding box center [273, 324] width 10 height 10
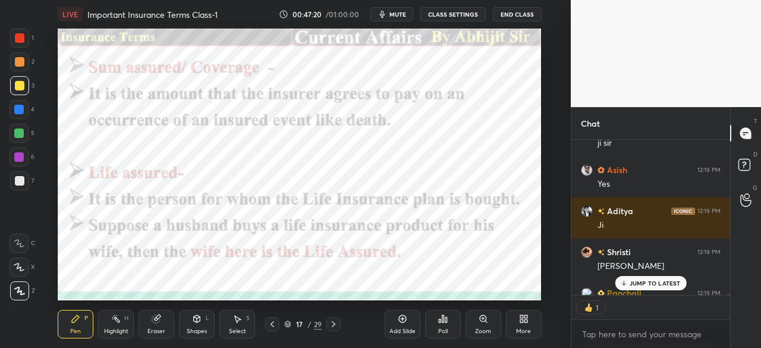
scroll to position [16689, 0]
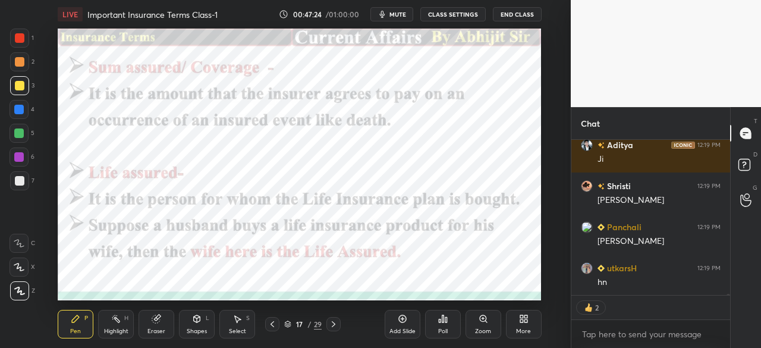
click at [335, 321] on icon at bounding box center [334, 324] width 10 height 10
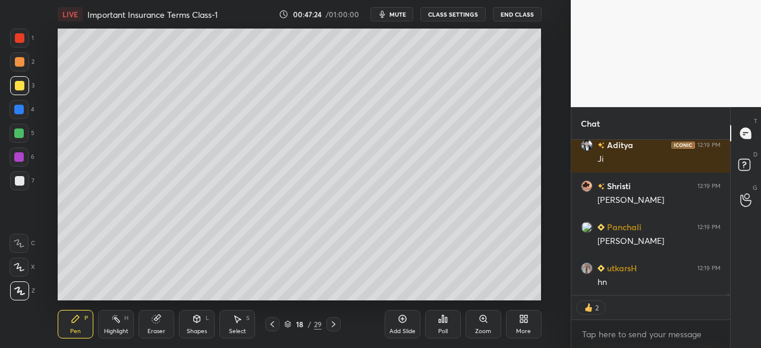
click at [335, 322] on icon at bounding box center [334, 324] width 10 height 10
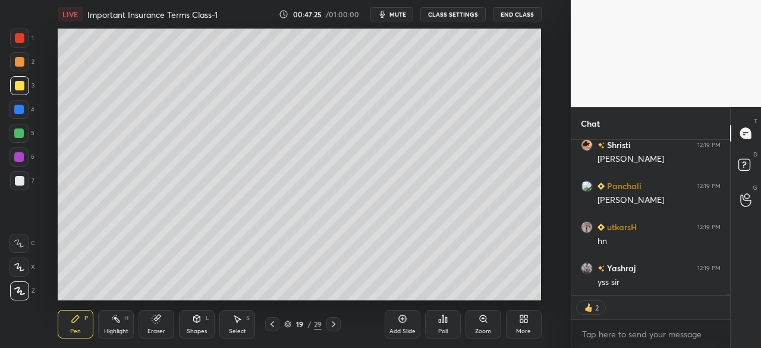
click at [333, 323] on icon at bounding box center [334, 324] width 10 height 10
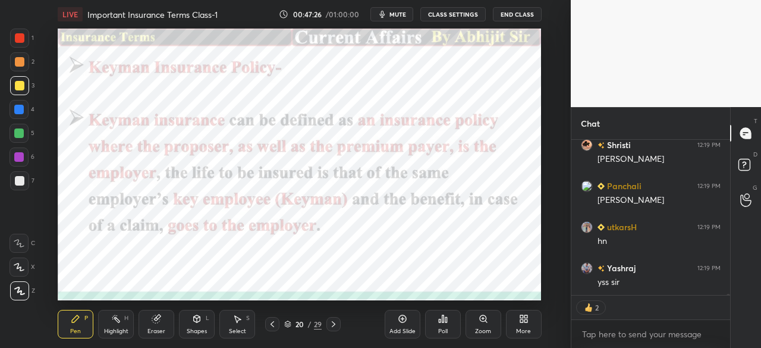
click at [337, 323] on icon at bounding box center [334, 324] width 10 height 10
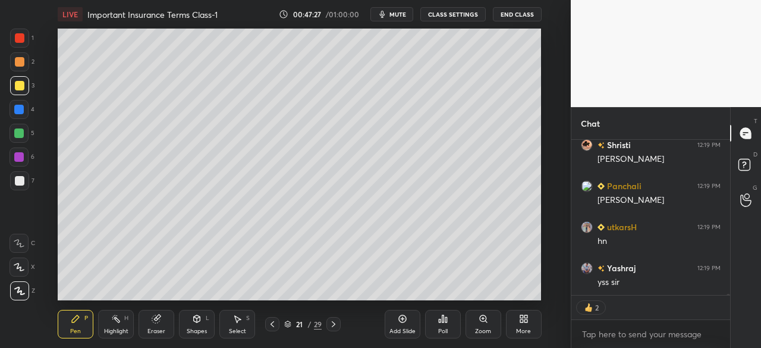
click at [335, 326] on icon at bounding box center [334, 324] width 10 height 10
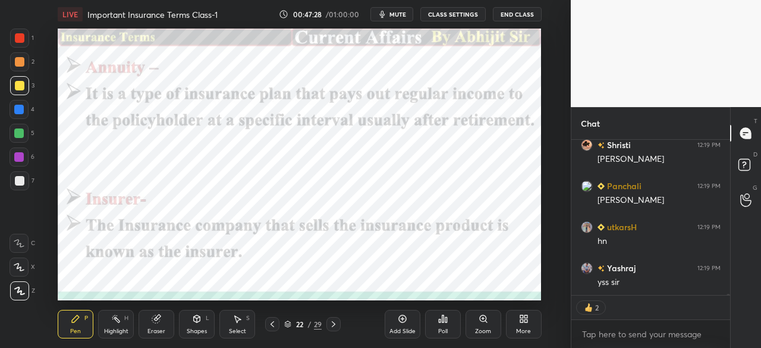
click at [19, 40] on div at bounding box center [20, 38] width 10 height 10
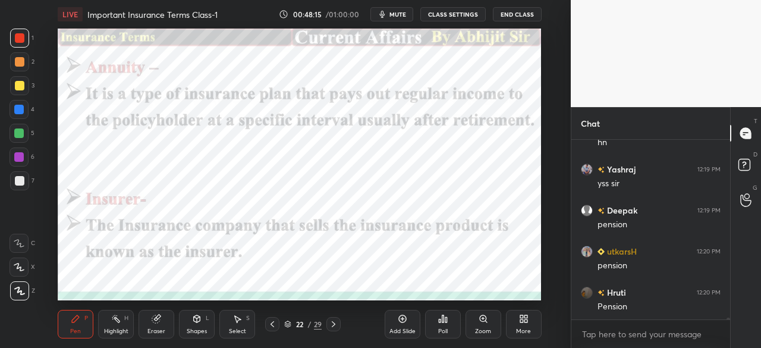
scroll to position [16869, 0]
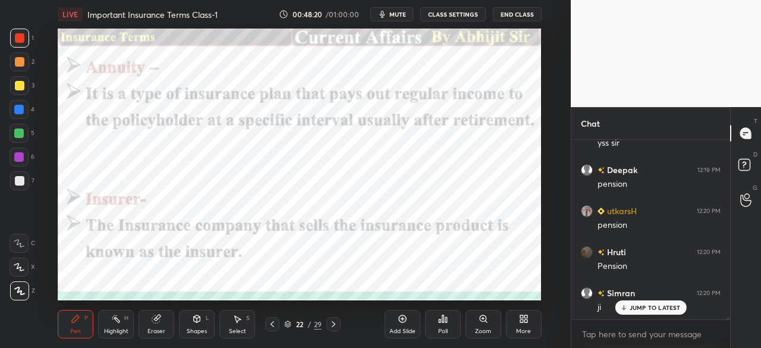
click at [332, 326] on icon at bounding box center [334, 324] width 10 height 10
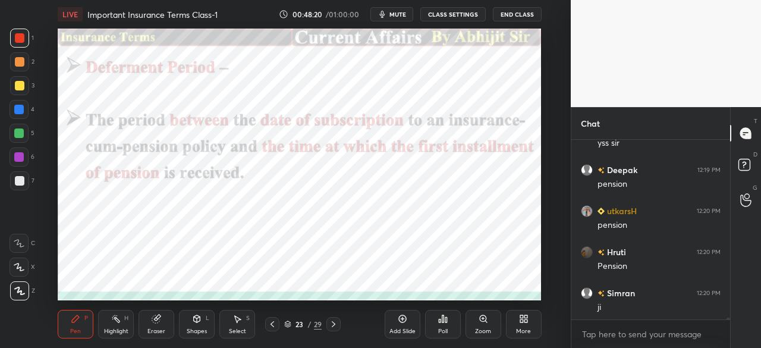
scroll to position [16911, 0]
click at [17, 110] on div at bounding box center [19, 110] width 10 height 10
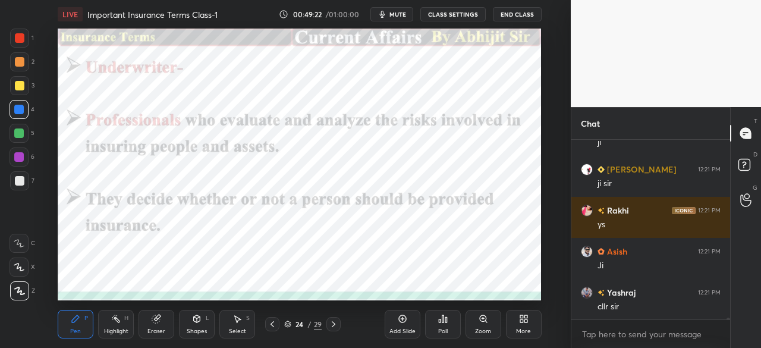
scroll to position [17291, 0]
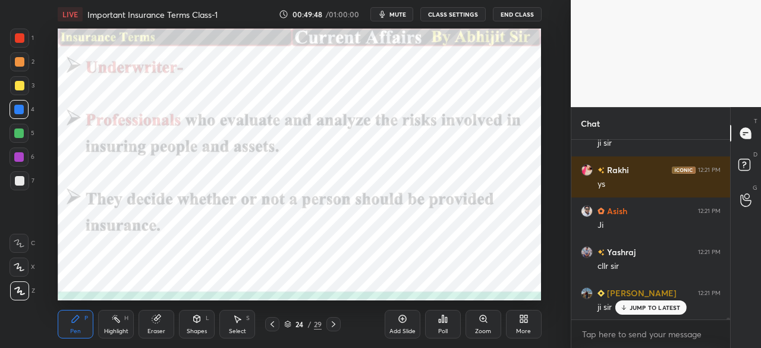
click at [404, 326] on div "Add Slide" at bounding box center [403, 324] width 36 height 29
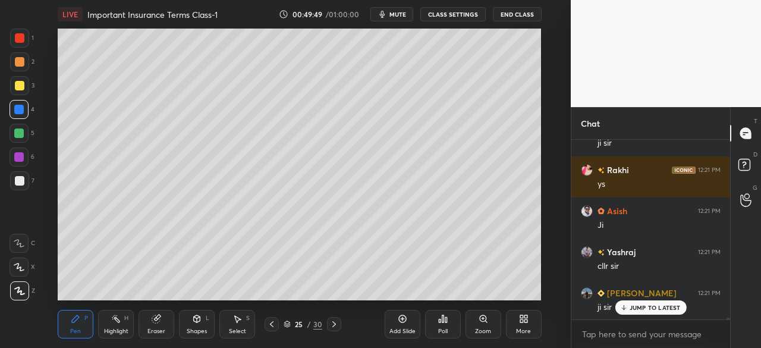
click at [18, 85] on div at bounding box center [20, 86] width 10 height 10
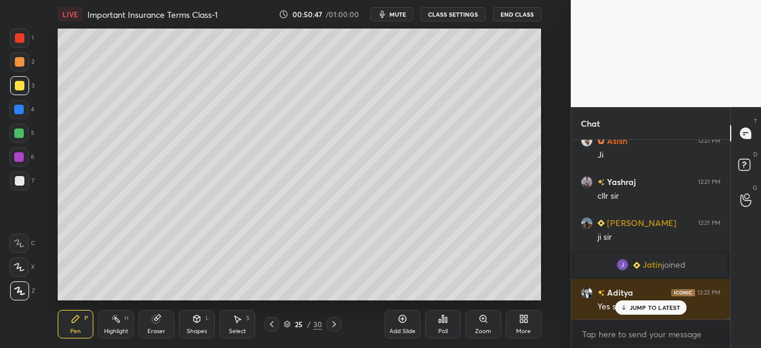
scroll to position [17402, 0]
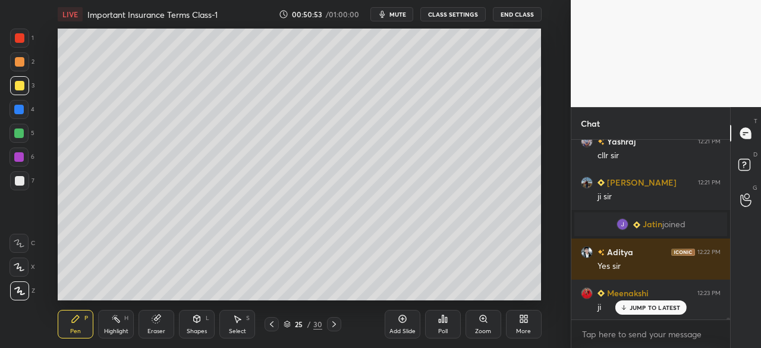
click at [270, 329] on div at bounding box center [272, 324] width 14 height 14
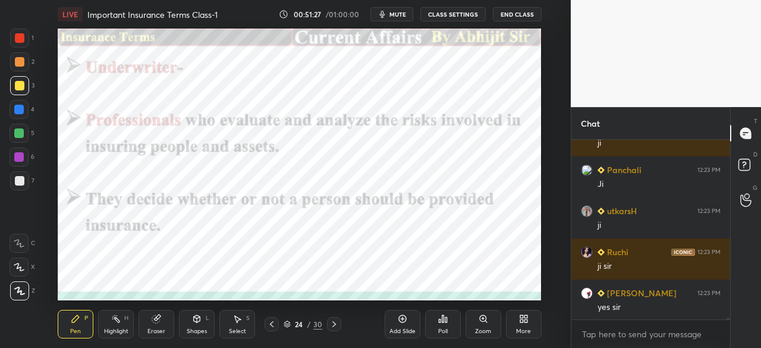
scroll to position [17690, 0]
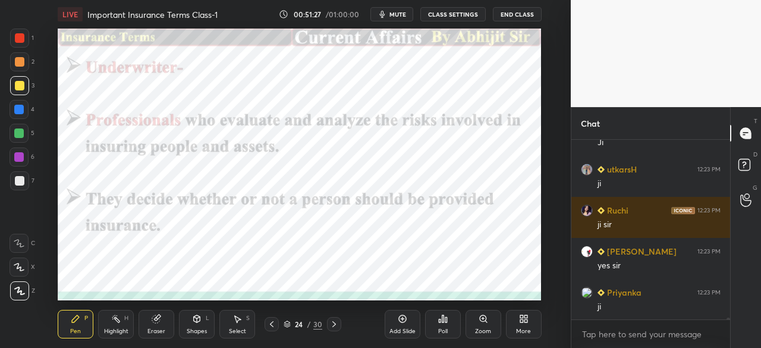
click at [337, 331] on div "Pen P Highlight H Eraser Shapes L Select S 24 / 30 Add Slide Poll Zoom More" at bounding box center [299, 324] width 483 height 48
click at [337, 328] on icon at bounding box center [334, 324] width 10 height 10
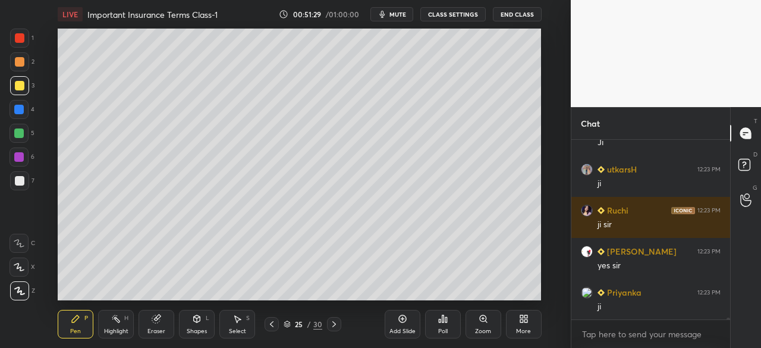
click at [334, 321] on icon at bounding box center [334, 324] width 10 height 10
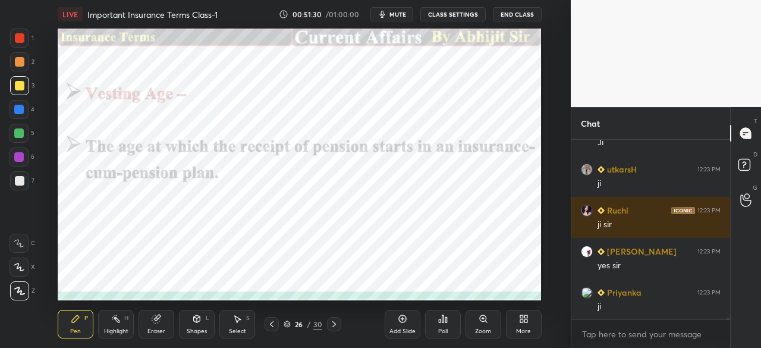
scroll to position [17730, 0]
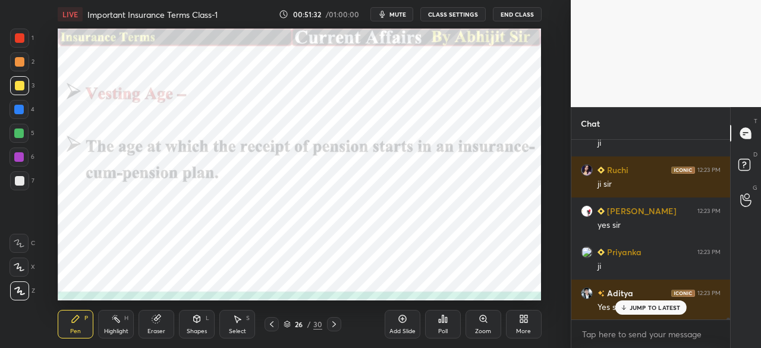
click at [23, 40] on div at bounding box center [20, 38] width 10 height 10
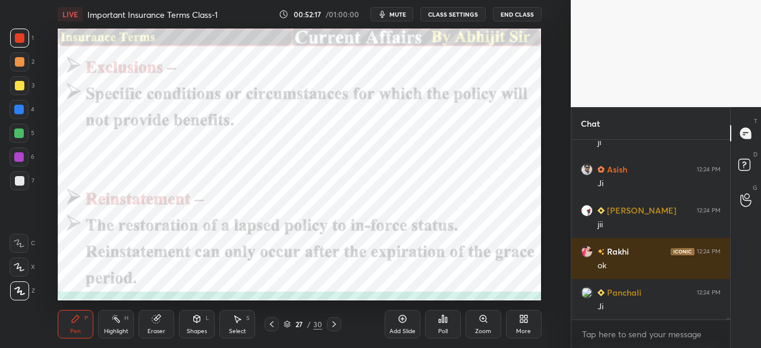
scroll to position [18058, 0]
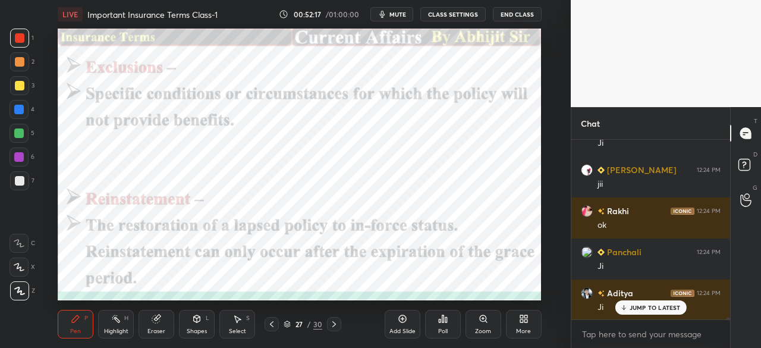
click at [18, 38] on div at bounding box center [20, 38] width 10 height 10
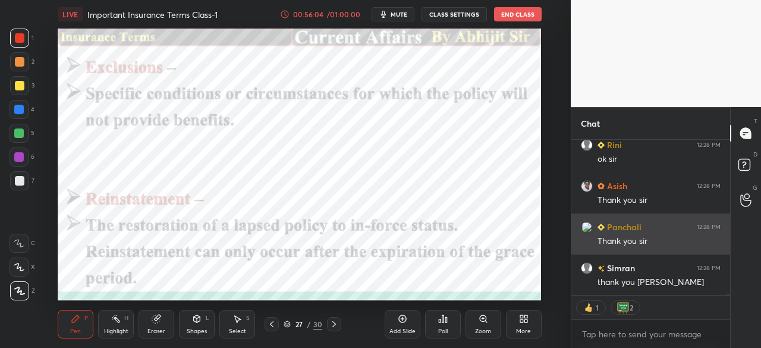
scroll to position [19009, 0]
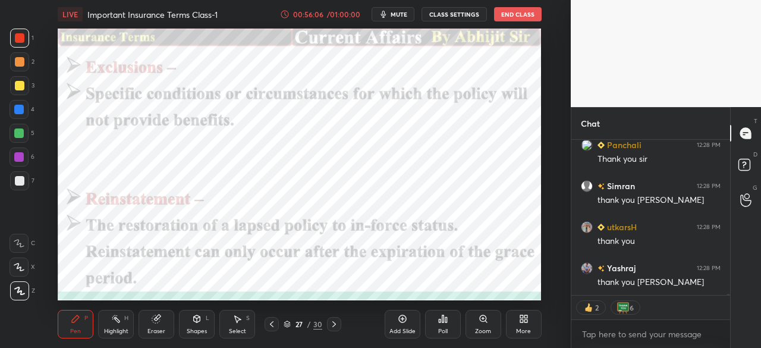
click at [503, 14] on button "End Class" at bounding box center [518, 14] width 48 height 14
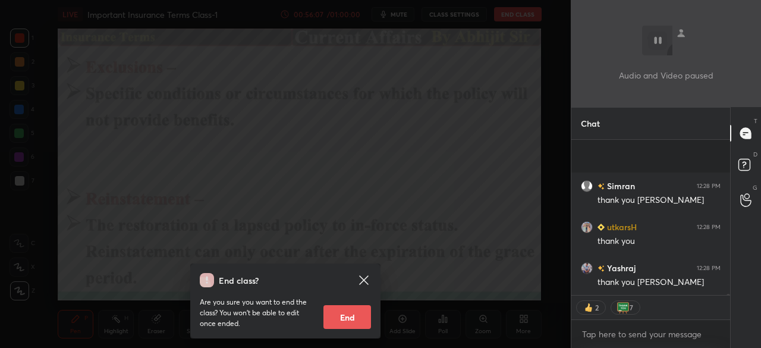
scroll to position [19132, 0]
click at [357, 313] on button "End" at bounding box center [347, 317] width 48 height 24
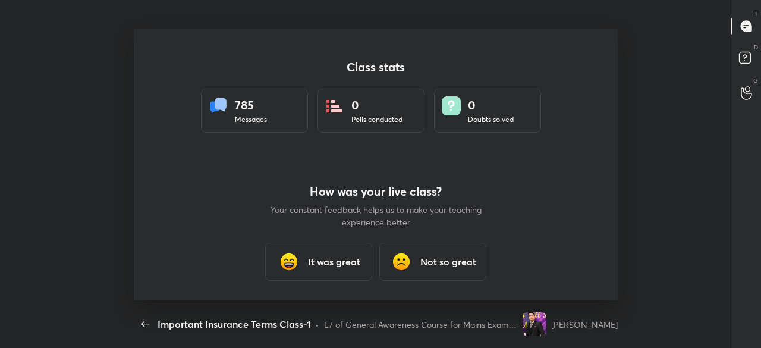
scroll to position [0, 0]
type textarea "x"
